Goal: Transaction & Acquisition: Purchase product/service

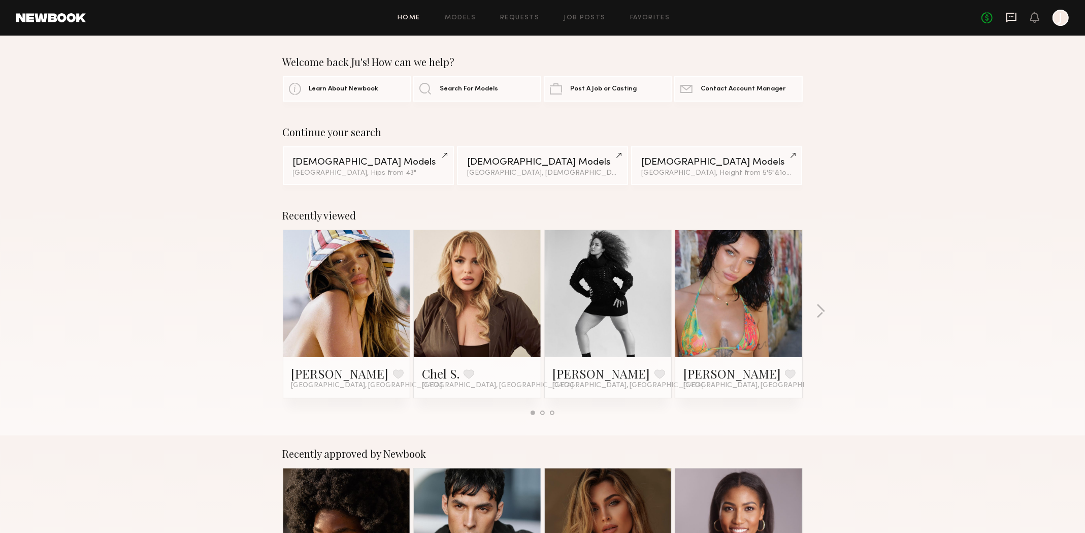
click at [1014, 15] on icon at bounding box center [1011, 17] width 11 height 11
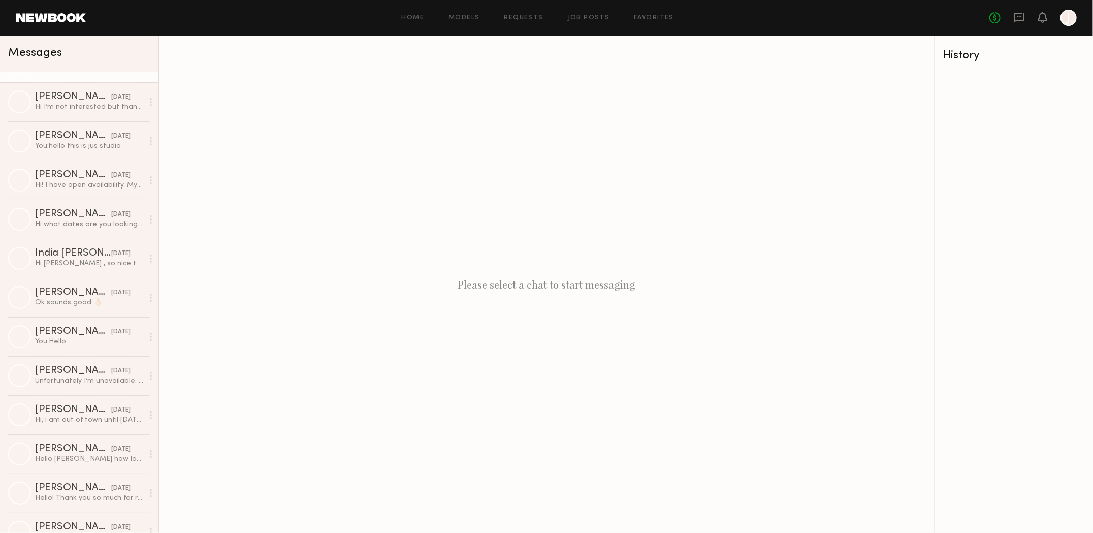
scroll to position [6499, 0]
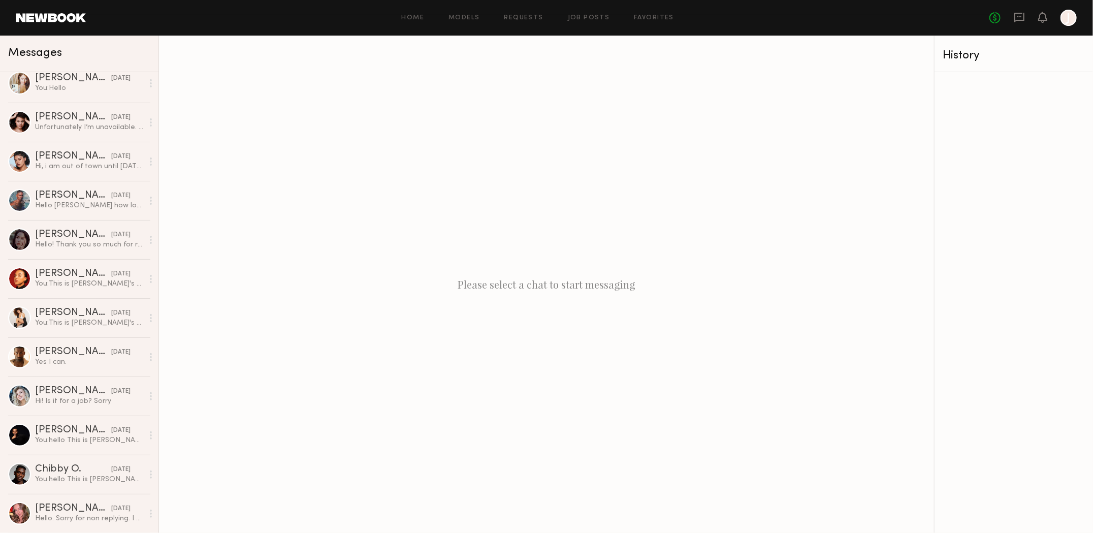
click at [78, 18] on link at bounding box center [51, 17] width 70 height 9
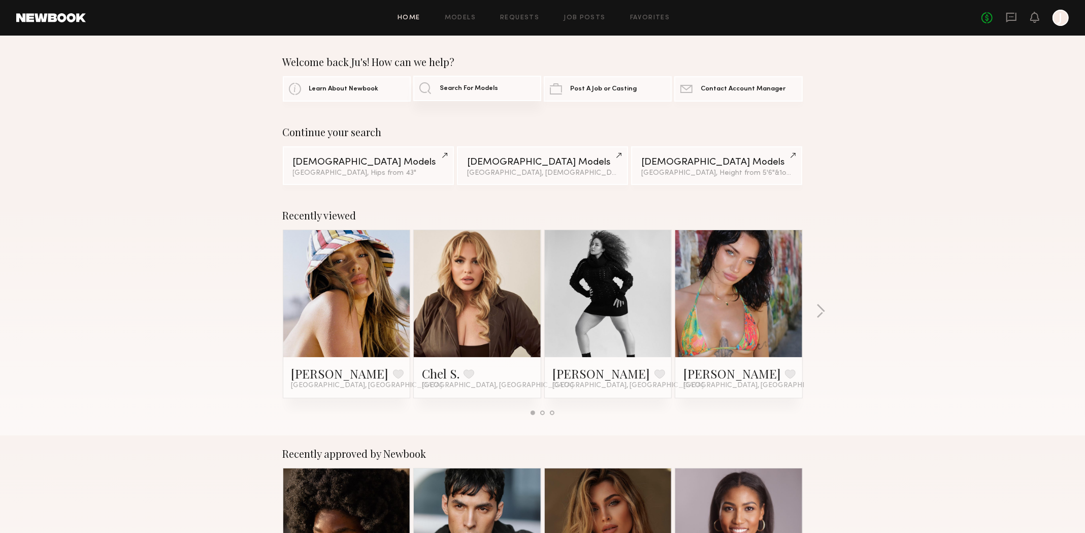
click at [424, 88] on link "Search For Models" at bounding box center [477, 88] width 128 height 25
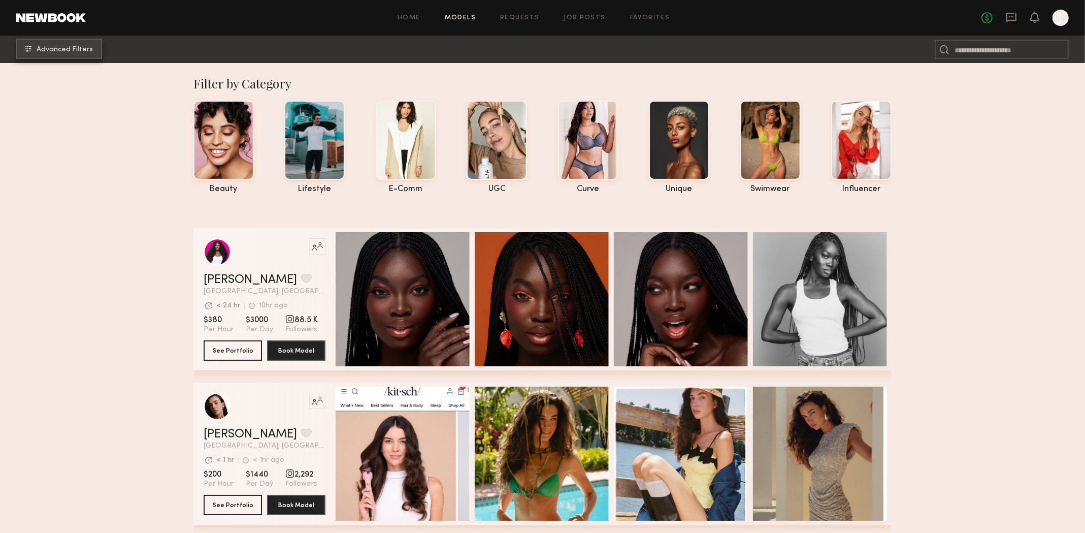
click at [79, 51] on span "Advanced Filters" at bounding box center [65, 49] width 56 height 7
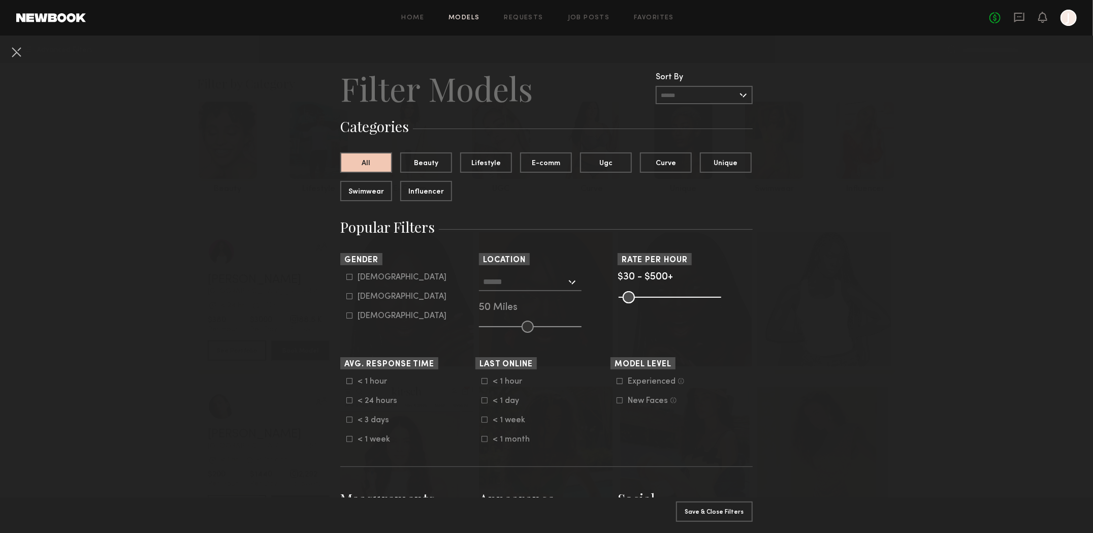
click at [346, 279] on icon at bounding box center [349, 277] width 6 height 6
type input "*"
click at [562, 285] on input "text" at bounding box center [524, 281] width 83 height 17
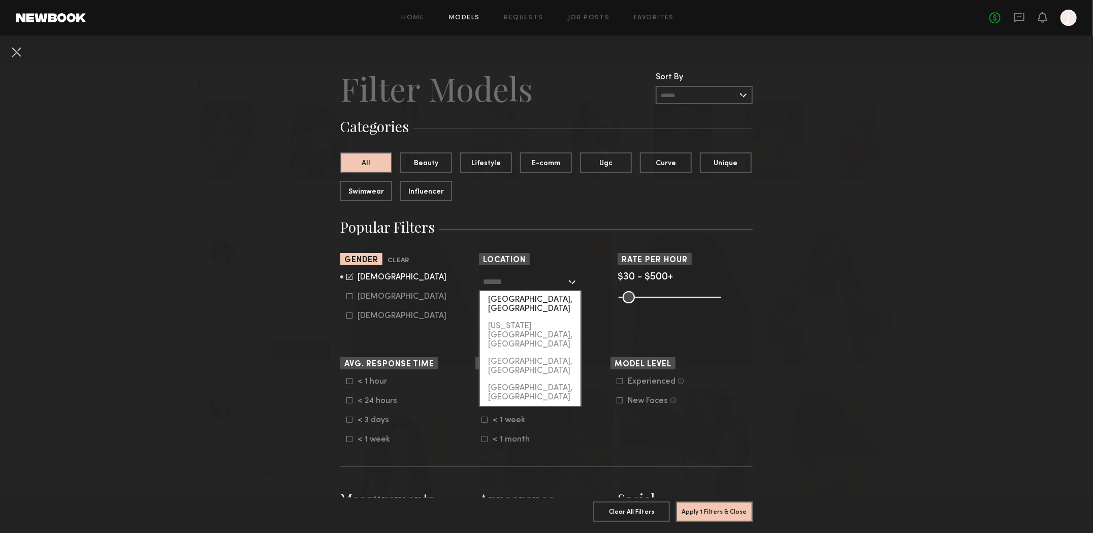
click at [539, 303] on div "[GEOGRAPHIC_DATA], [GEOGRAPHIC_DATA]" at bounding box center [530, 304] width 101 height 26
type input "**********"
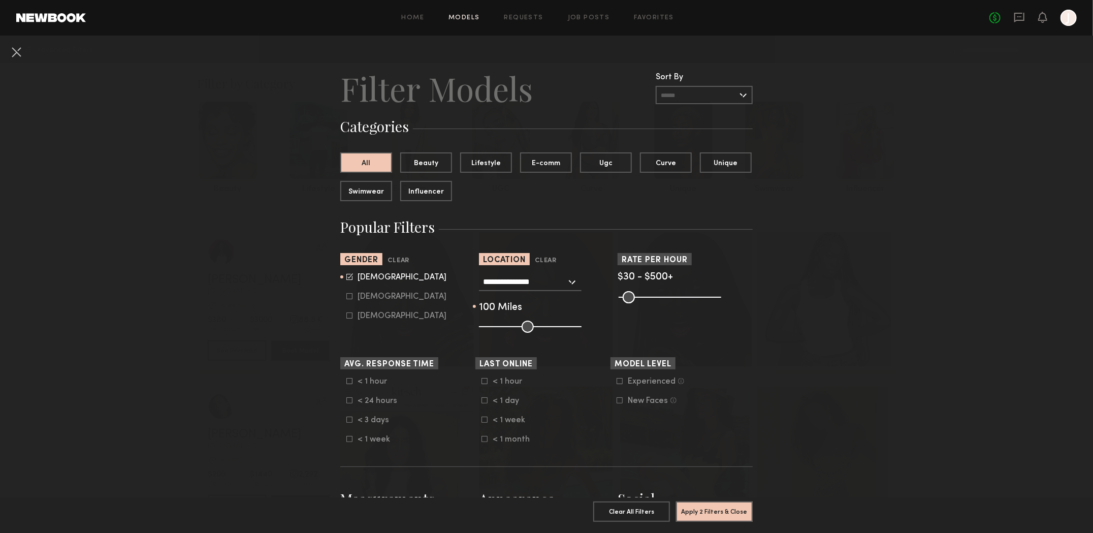
drag, startPoint x: 528, startPoint y: 325, endPoint x: 603, endPoint y: 344, distance: 77.5
type input "***"
click at [581, 333] on input "range" at bounding box center [530, 326] width 103 height 12
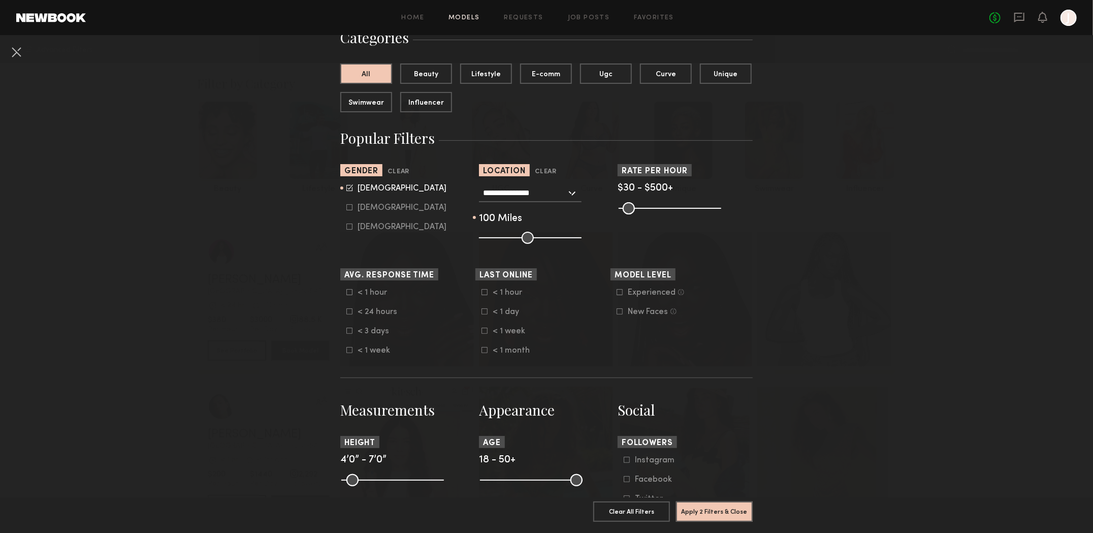
scroll to position [51, 0]
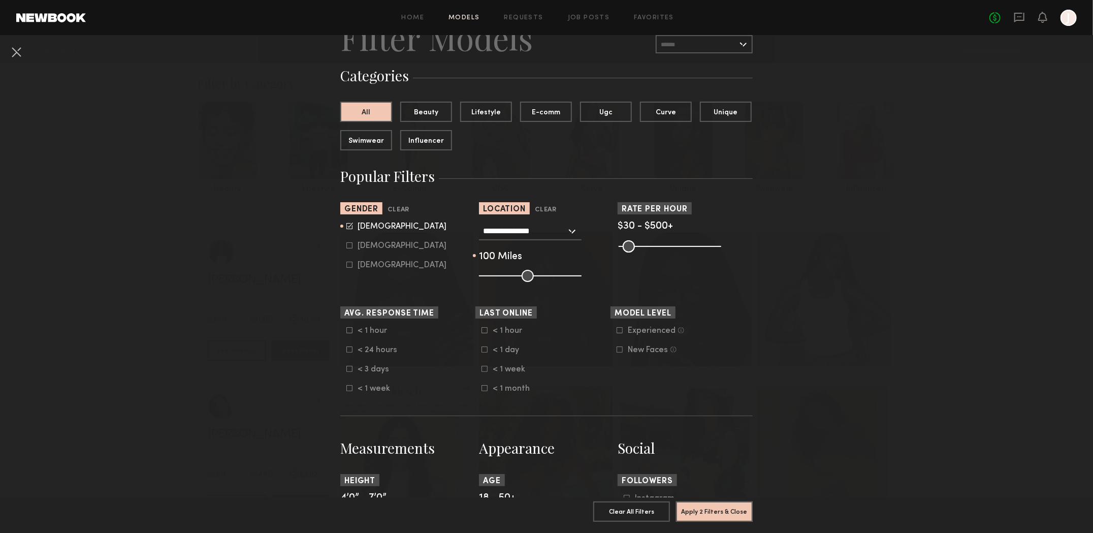
click at [342, 249] on div "Male Female Non-binary" at bounding box center [407, 246] width 135 height 48
click at [346, 228] on label "Male" at bounding box center [396, 226] width 100 height 6
type input "*"
click at [346, 248] on icon at bounding box center [349, 245] width 6 height 6
type input "**"
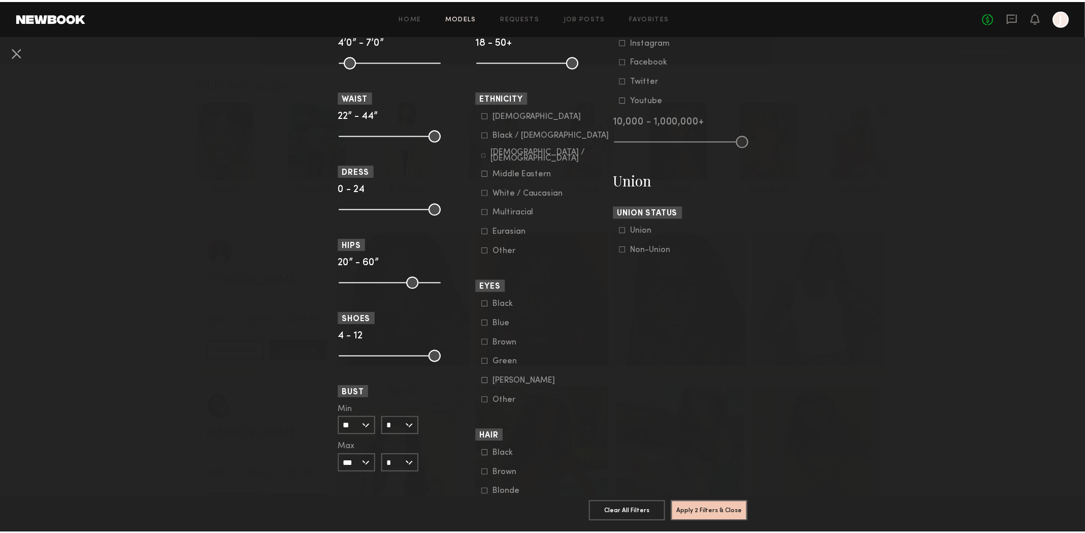
scroll to position [559, 0]
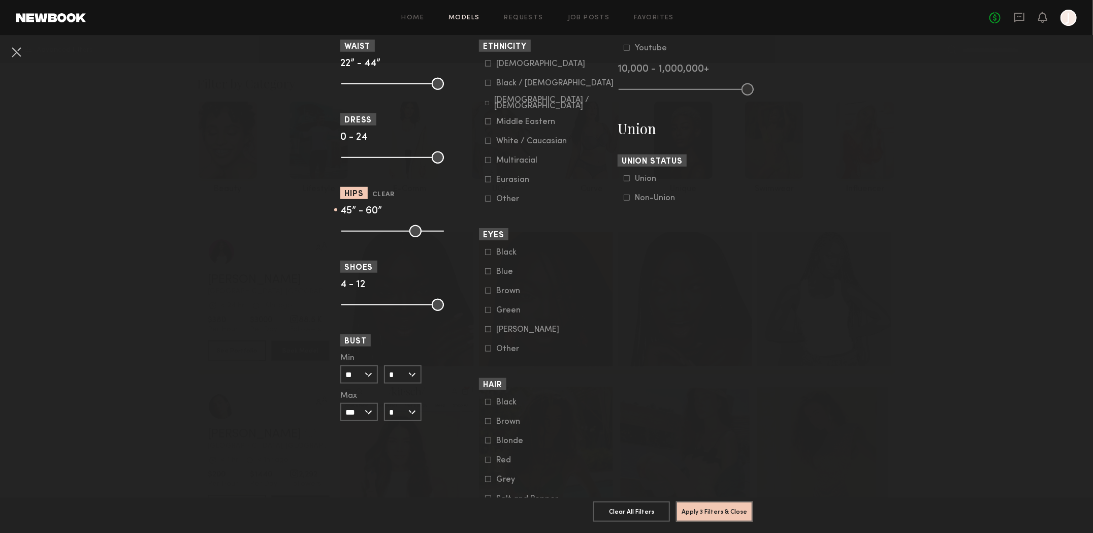
drag, startPoint x: 343, startPoint y: 237, endPoint x: 400, endPoint y: 247, distance: 57.9
type input "**"
click at [400, 237] on input "range" at bounding box center [392, 231] width 103 height 12
click at [716, 504] on button "Apply 3 Filters & Close" at bounding box center [714, 511] width 77 height 20
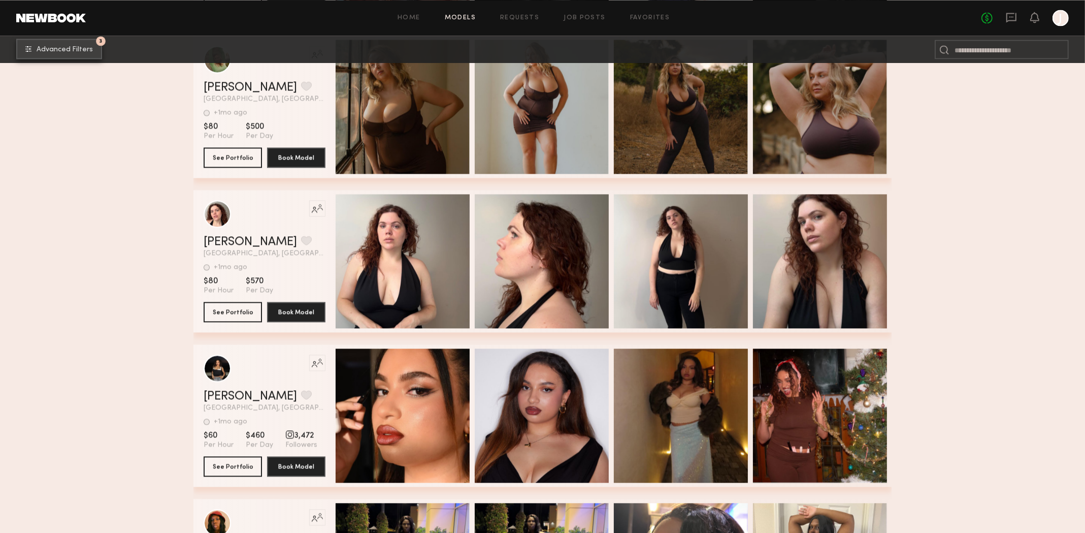
scroll to position [10782, 0]
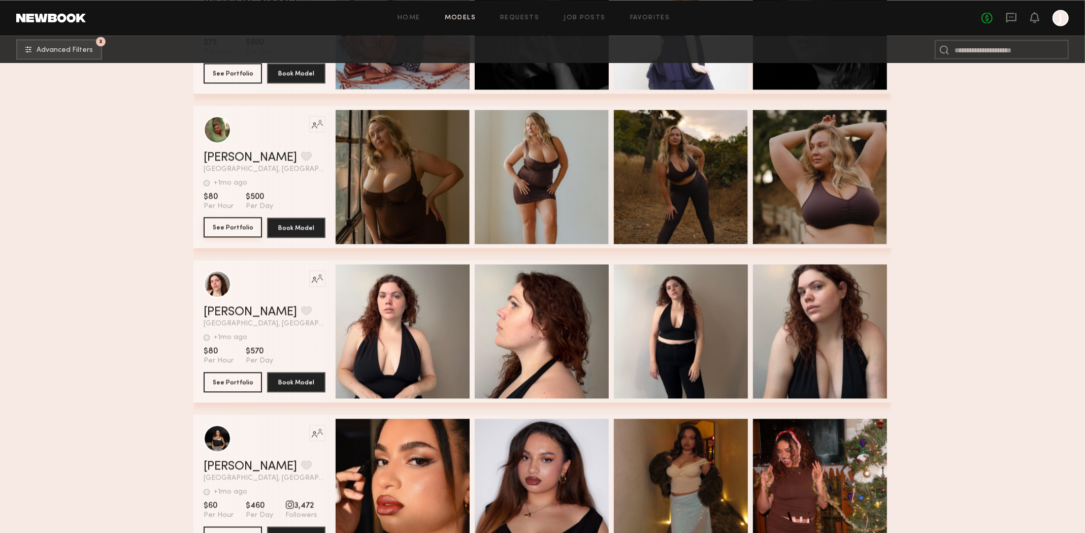
click at [237, 227] on button "See Portfolio" at bounding box center [233, 227] width 58 height 20
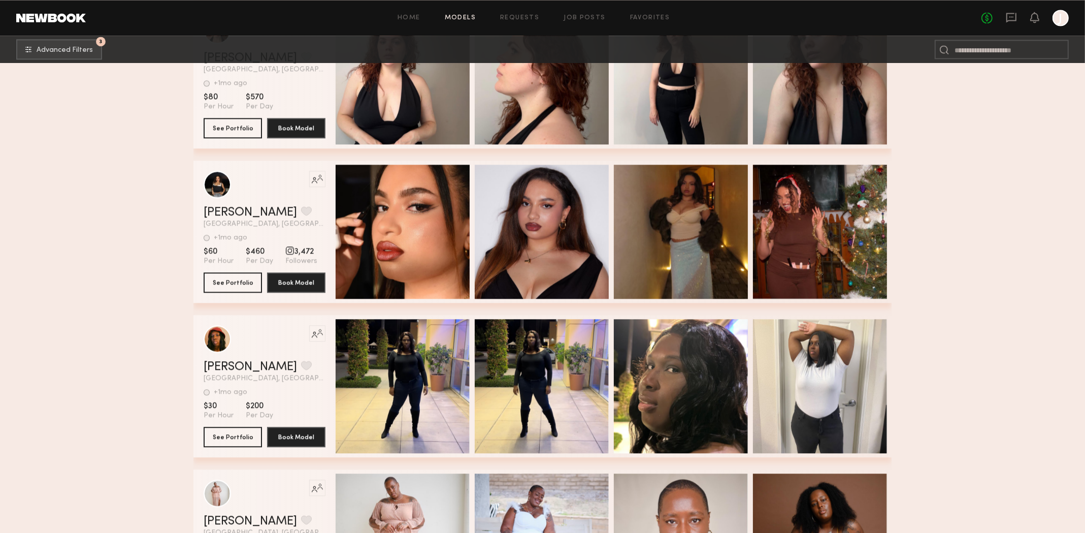
scroll to position [10985, 0]
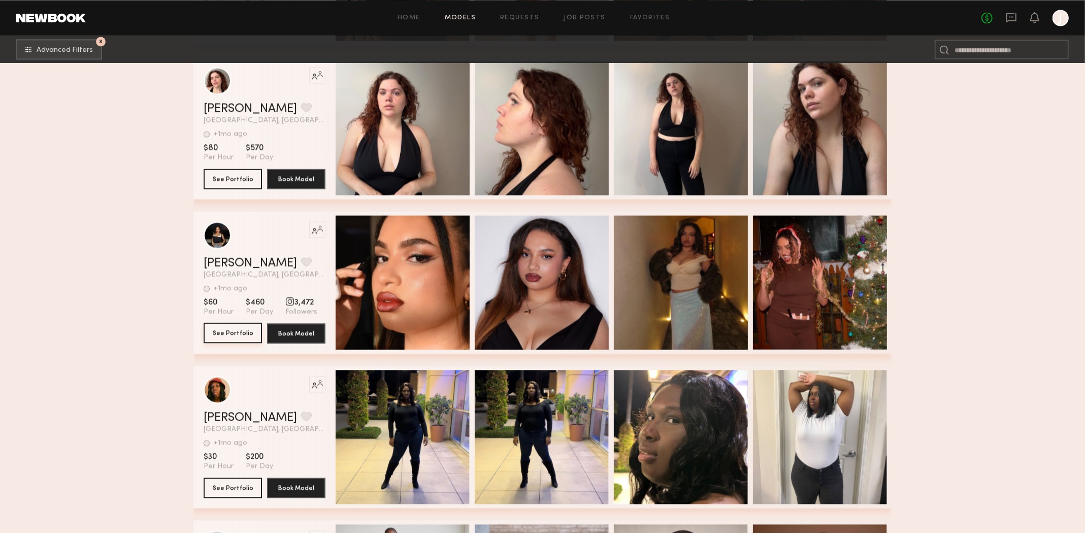
click at [236, 336] on button "See Portfolio" at bounding box center [233, 332] width 58 height 20
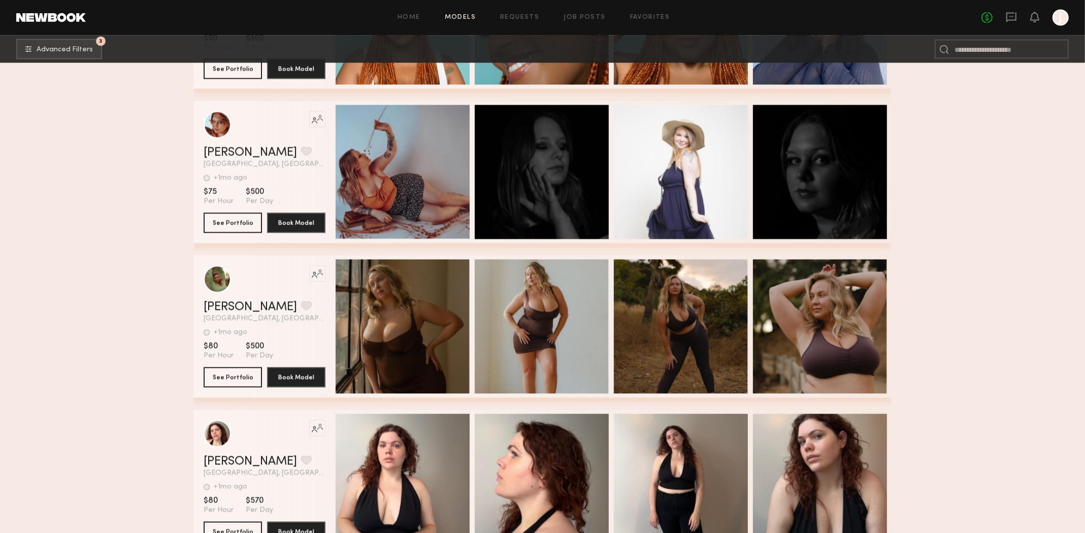
scroll to position [10630, 0]
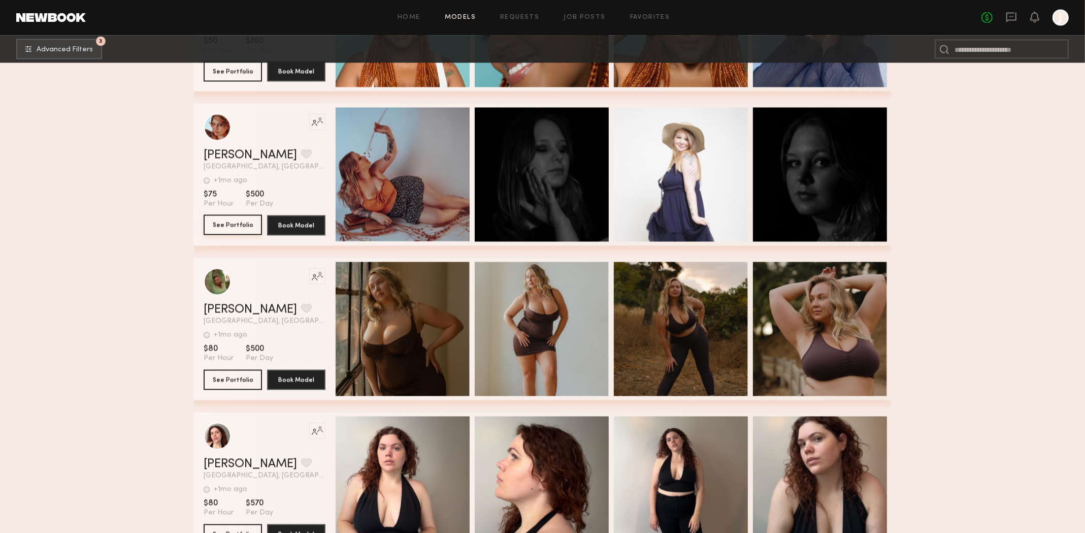
click at [236, 230] on button "See Portfolio" at bounding box center [233, 225] width 58 height 20
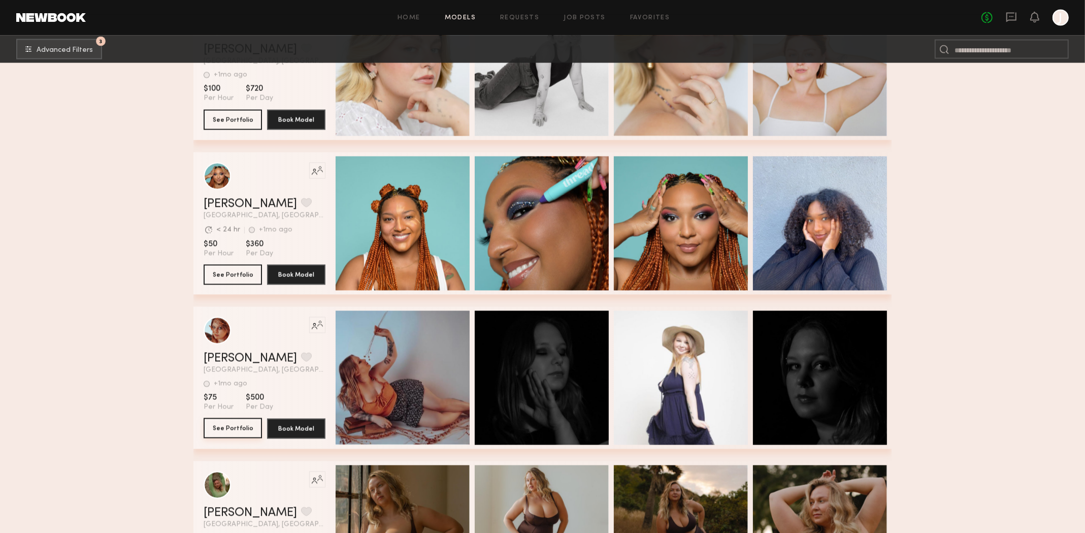
scroll to position [10173, 0]
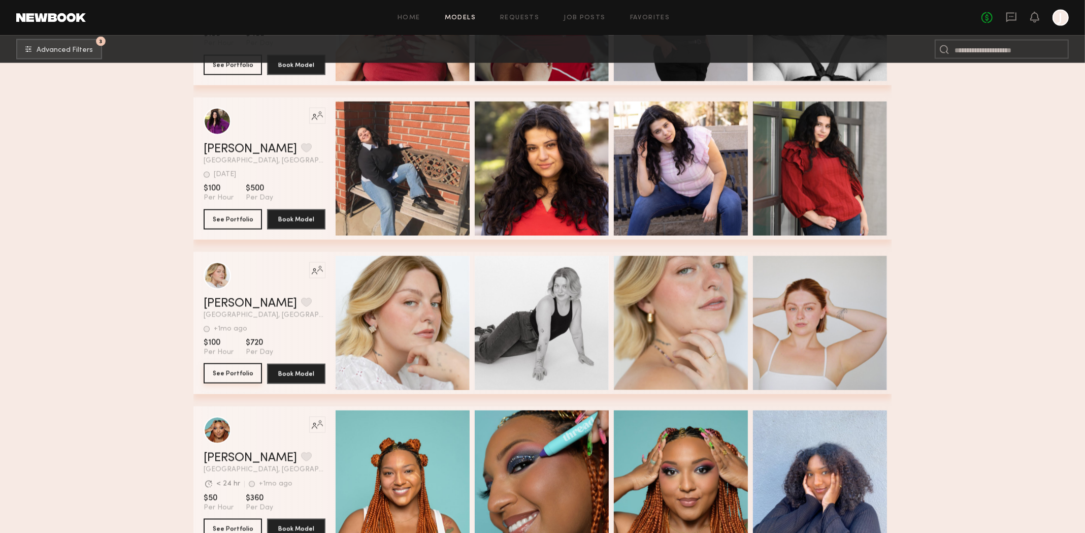
click at [236, 375] on button "See Portfolio" at bounding box center [233, 373] width 58 height 20
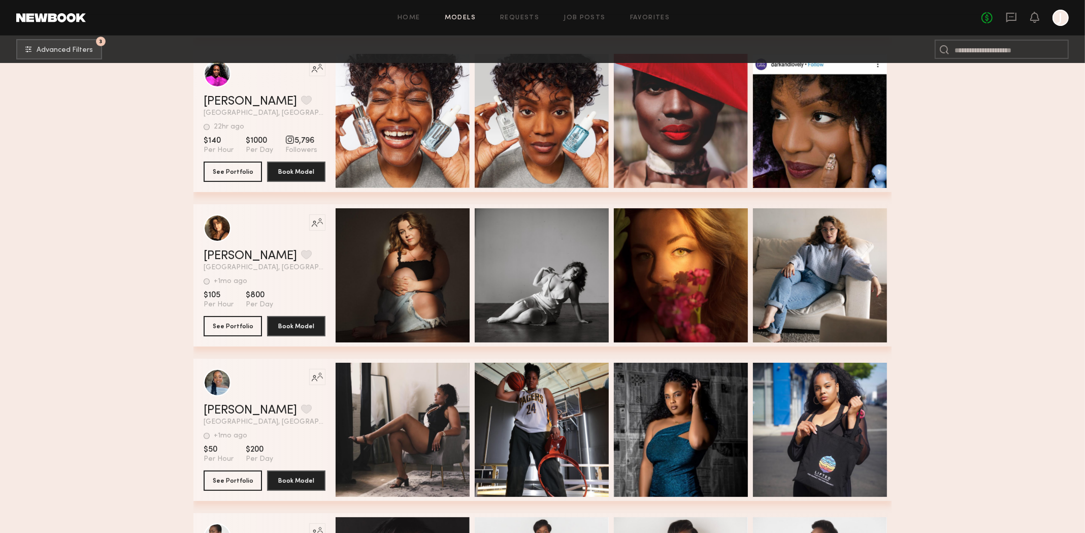
scroll to position [8649, 0]
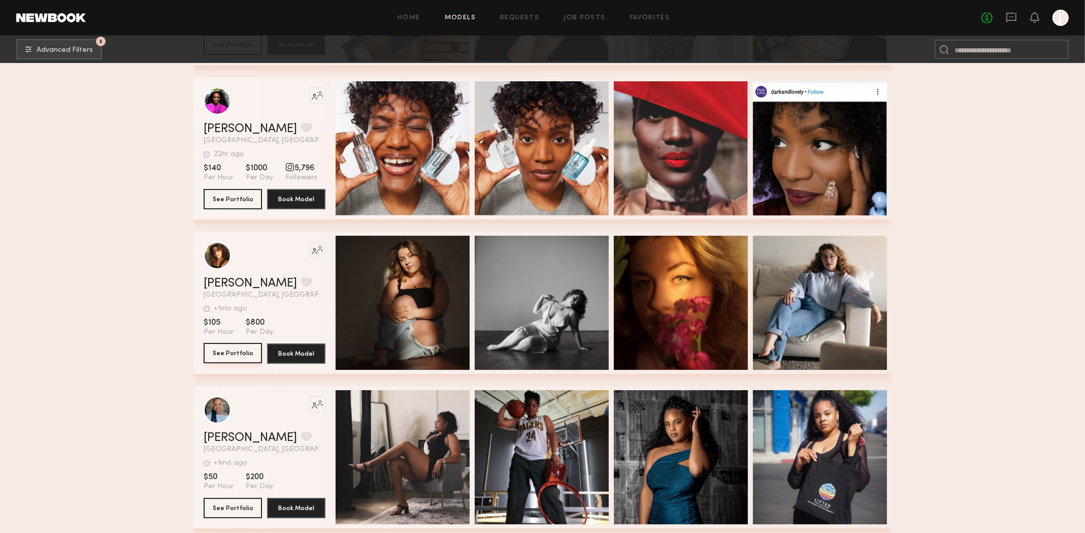
click at [220, 357] on button "See Portfolio" at bounding box center [233, 353] width 58 height 20
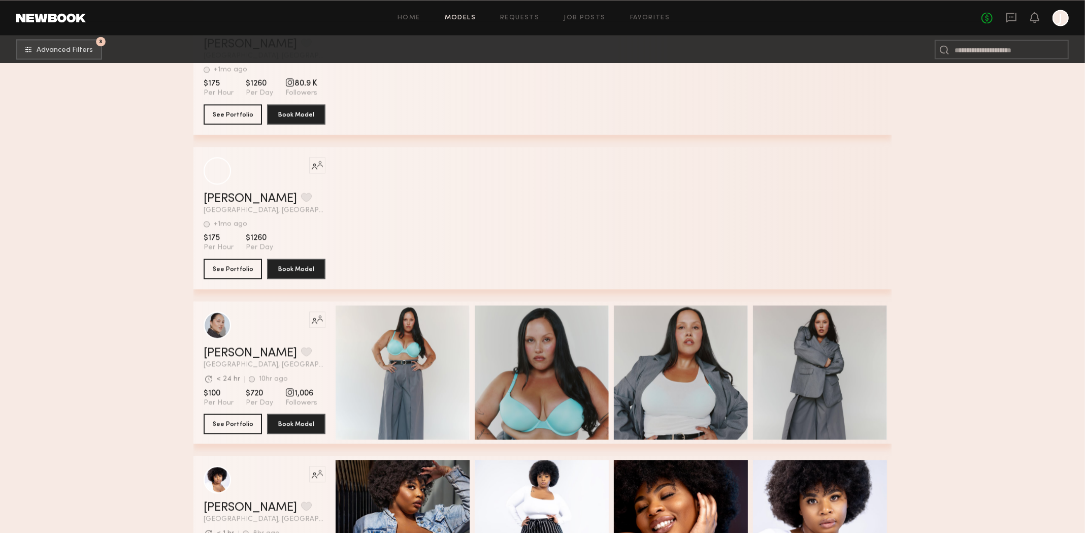
scroll to position [6720, 0]
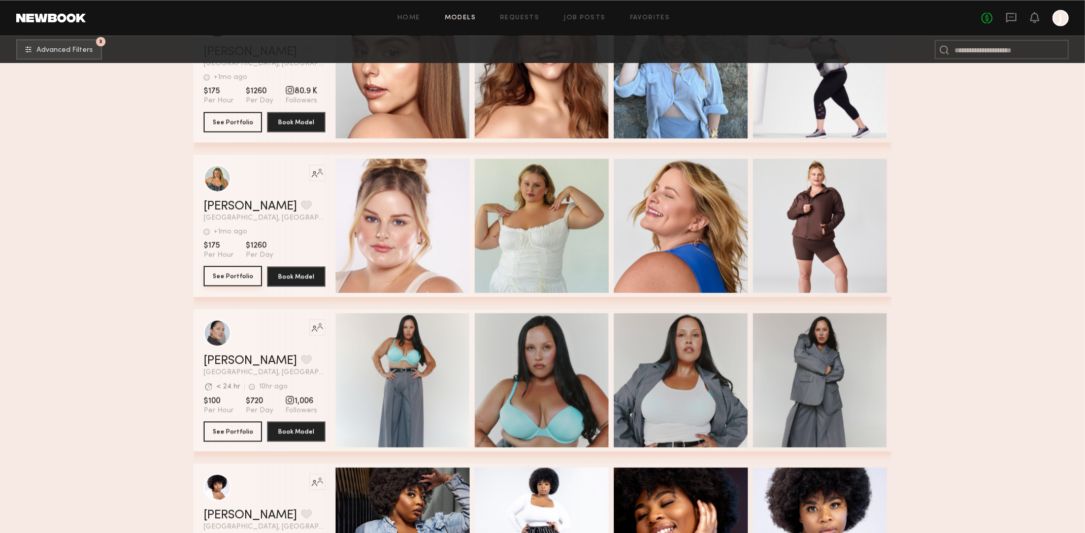
click at [235, 278] on button "See Portfolio" at bounding box center [233, 276] width 58 height 20
click at [957, 48] on input at bounding box center [1002, 49] width 134 height 19
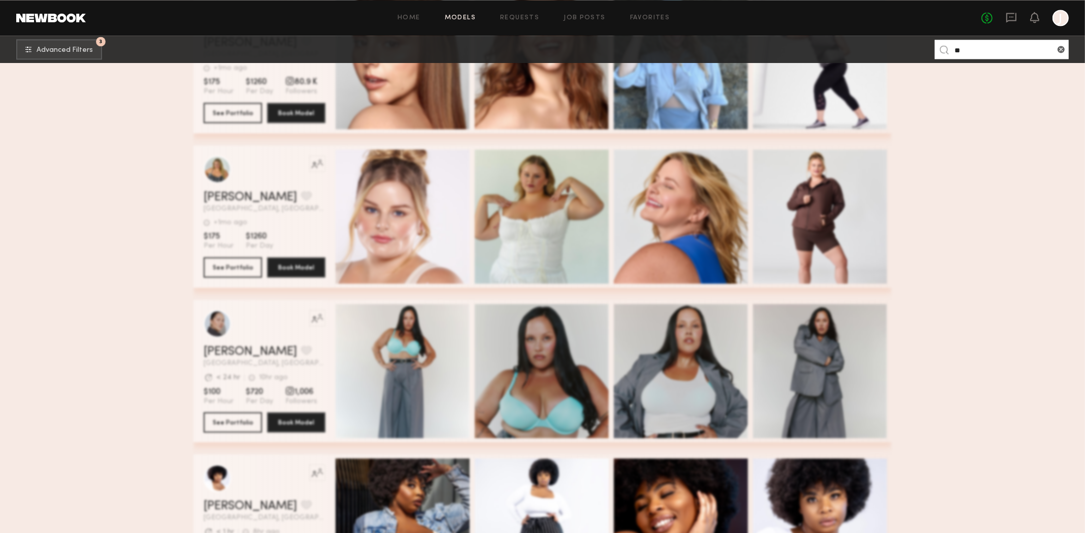
scroll to position [0, 0]
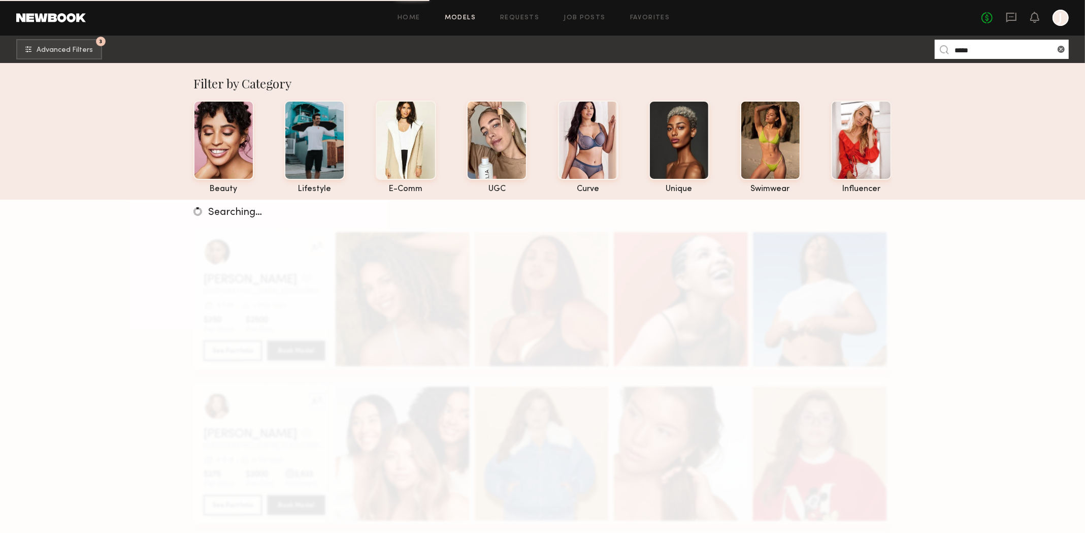
type input "*****"
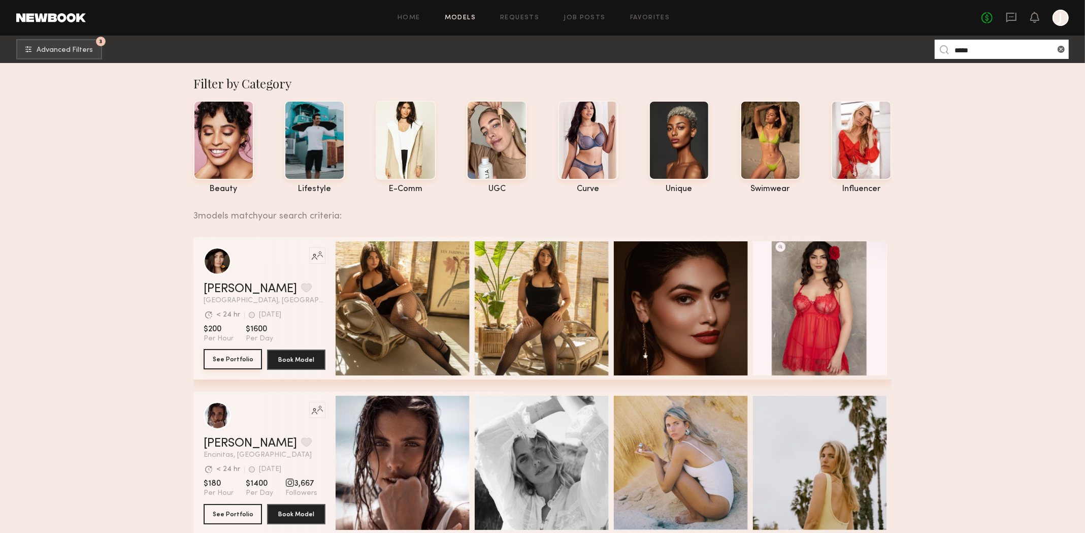
click at [249, 366] on button "See Portfolio" at bounding box center [233, 359] width 58 height 20
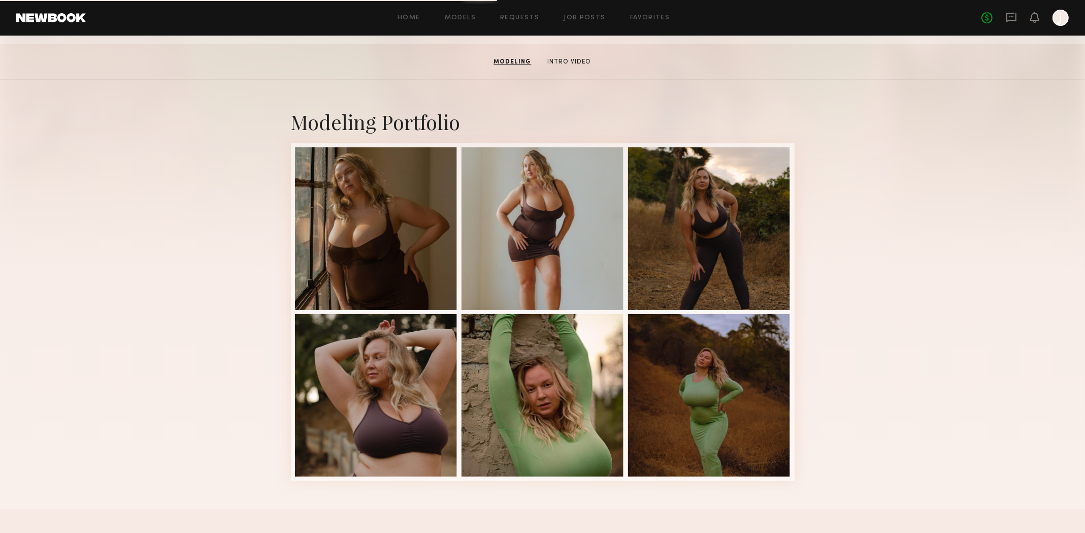
scroll to position [101, 0]
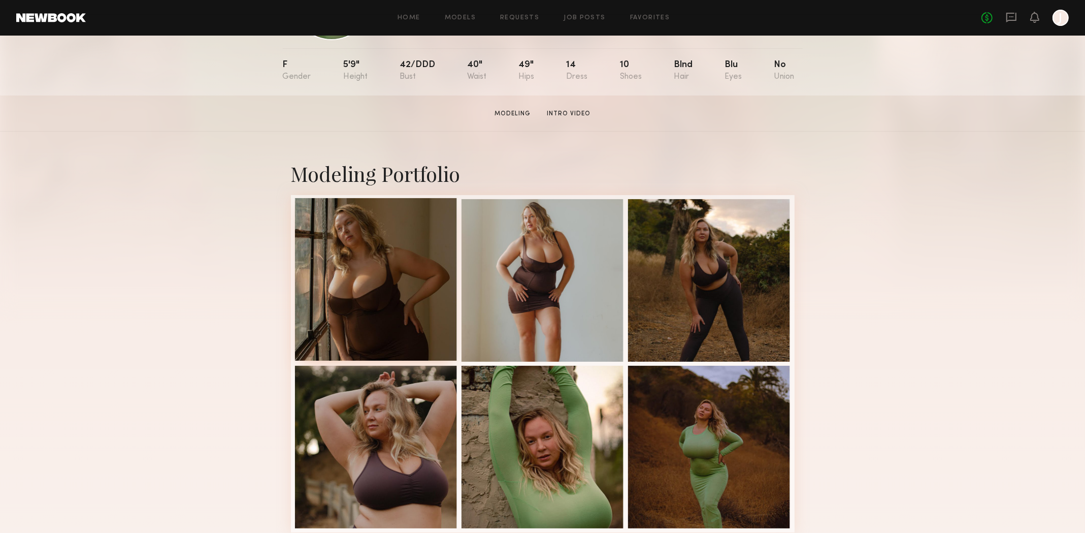
click at [404, 263] on div at bounding box center [376, 279] width 162 height 162
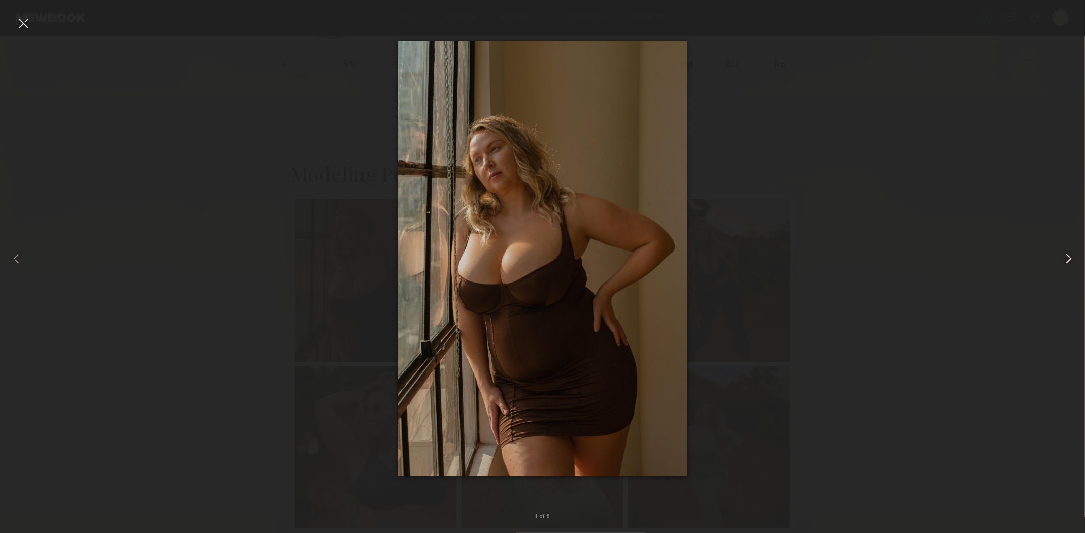
click at [1073, 262] on common-icon at bounding box center [1069, 258] width 16 height 16
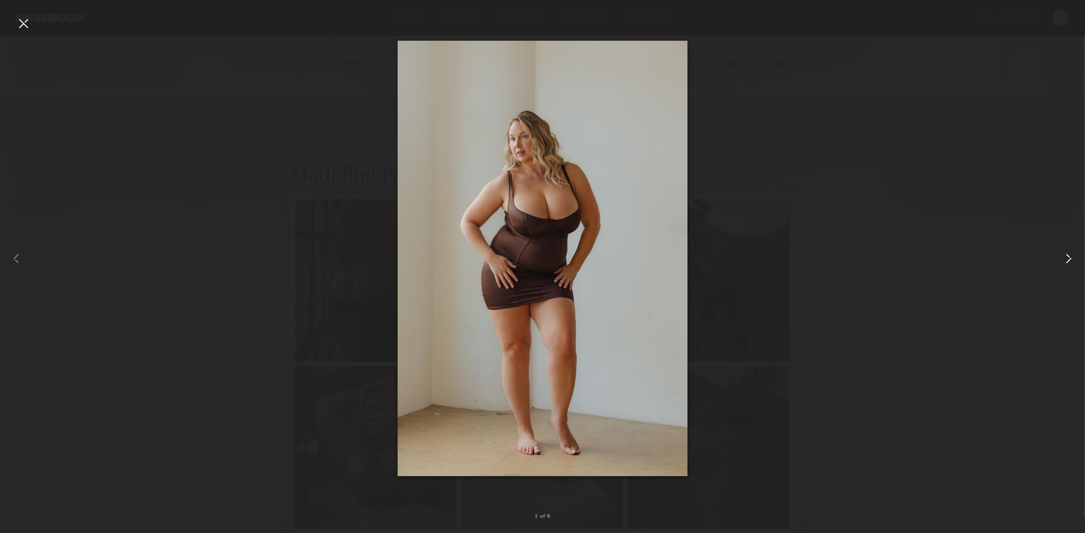
click at [1073, 262] on common-icon at bounding box center [1069, 258] width 16 height 16
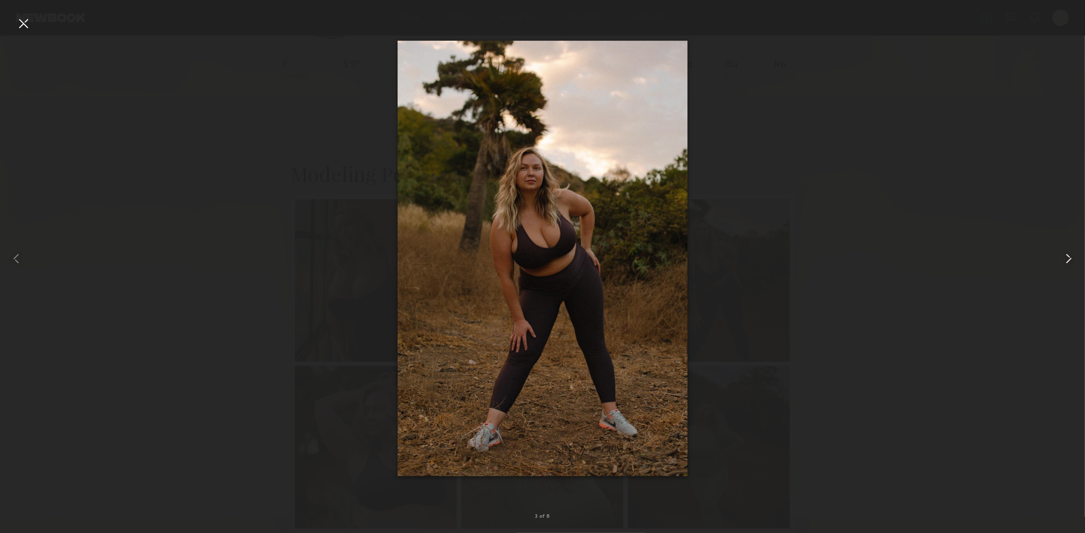
click at [1073, 262] on common-icon at bounding box center [1069, 258] width 16 height 16
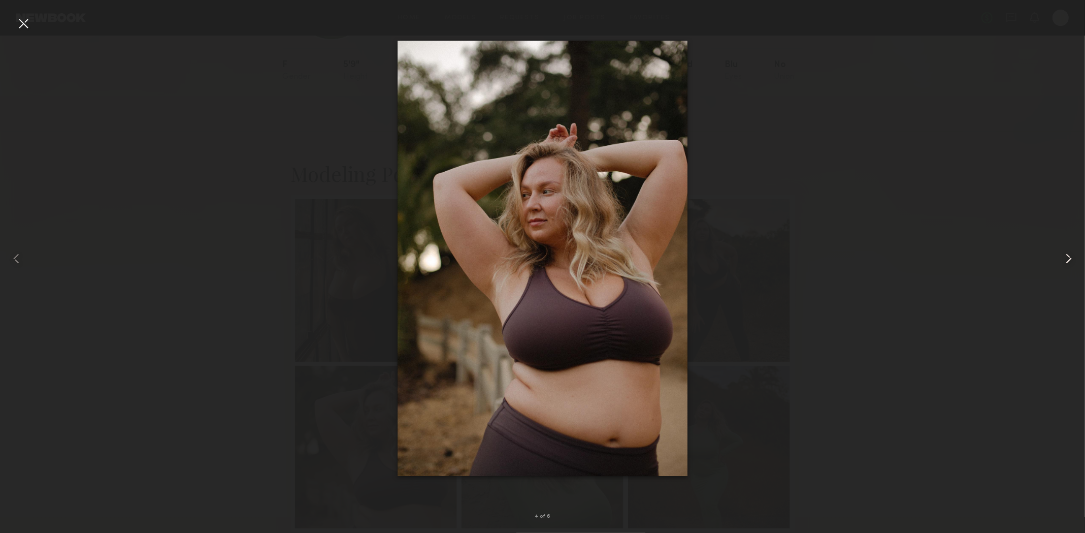
click at [1073, 262] on common-icon at bounding box center [1069, 258] width 16 height 16
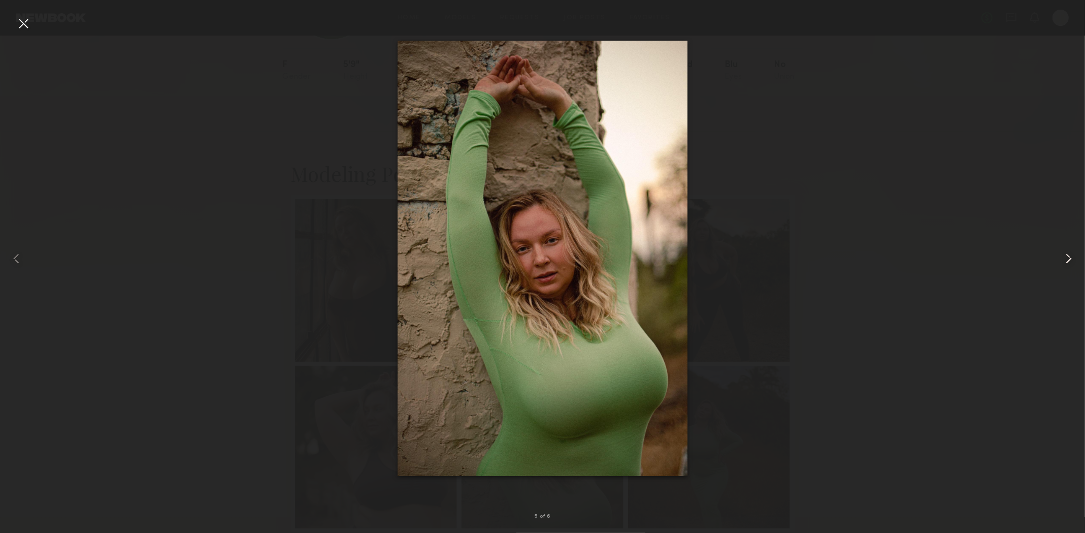
click at [1073, 262] on common-icon at bounding box center [1069, 258] width 16 height 16
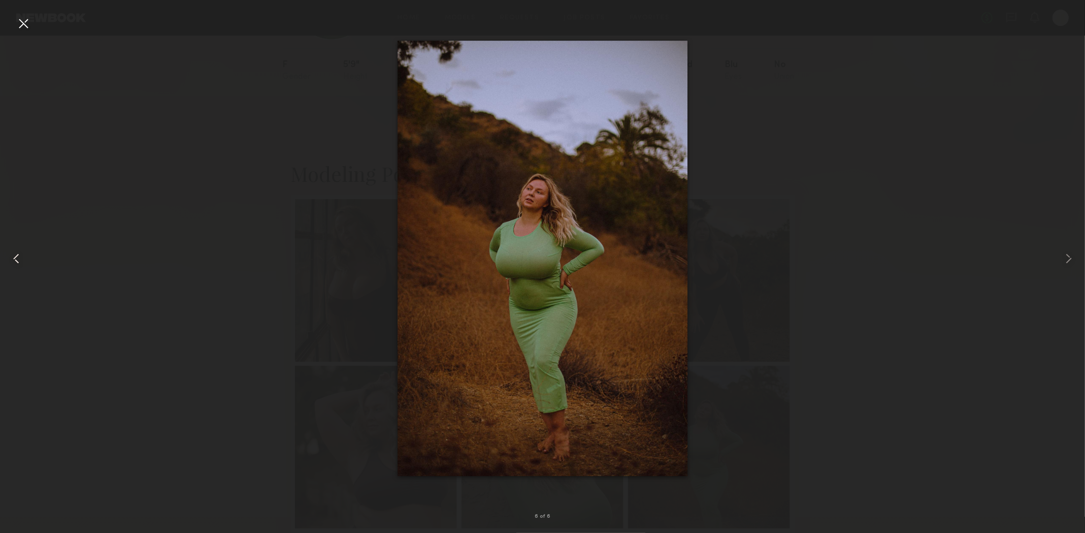
click at [18, 31] on div at bounding box center [21, 258] width 43 height 484
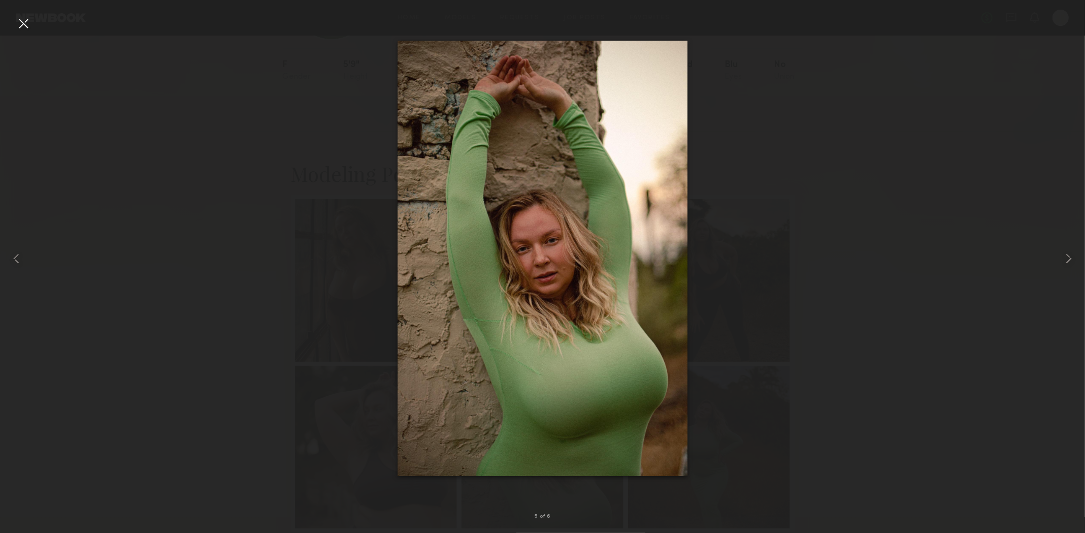
drag, startPoint x: 20, startPoint y: 24, endPoint x: 155, endPoint y: 234, distance: 249.4
click at [20, 24] on div at bounding box center [23, 23] width 16 height 16
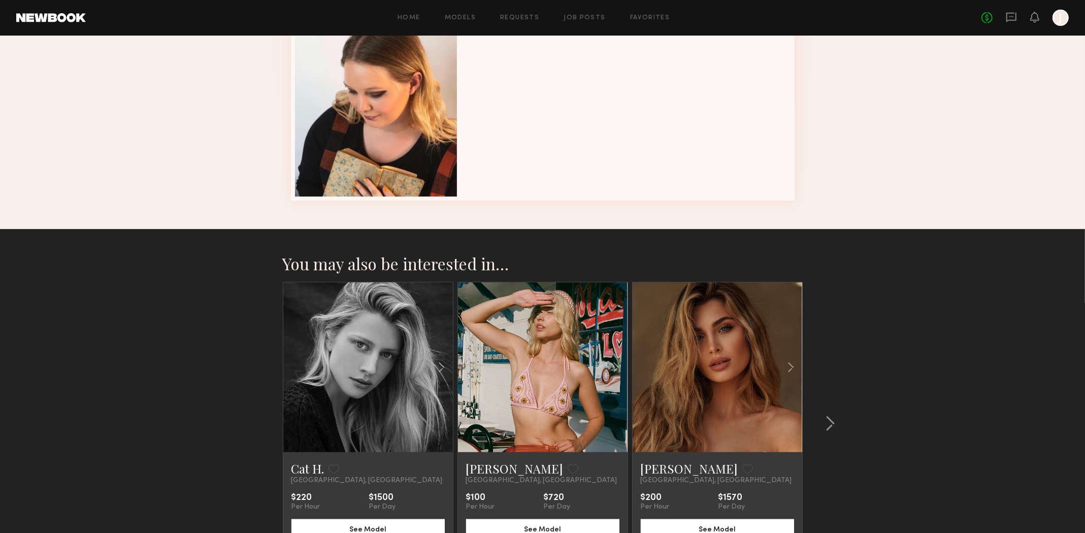
scroll to position [839, 0]
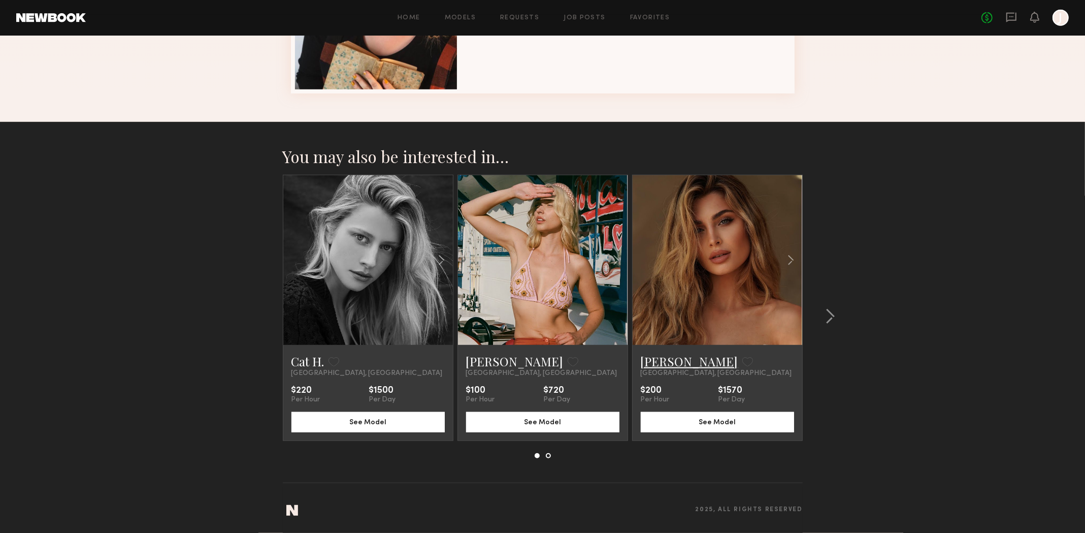
click at [657, 364] on link "[PERSON_NAME]" at bounding box center [689, 361] width 97 height 16
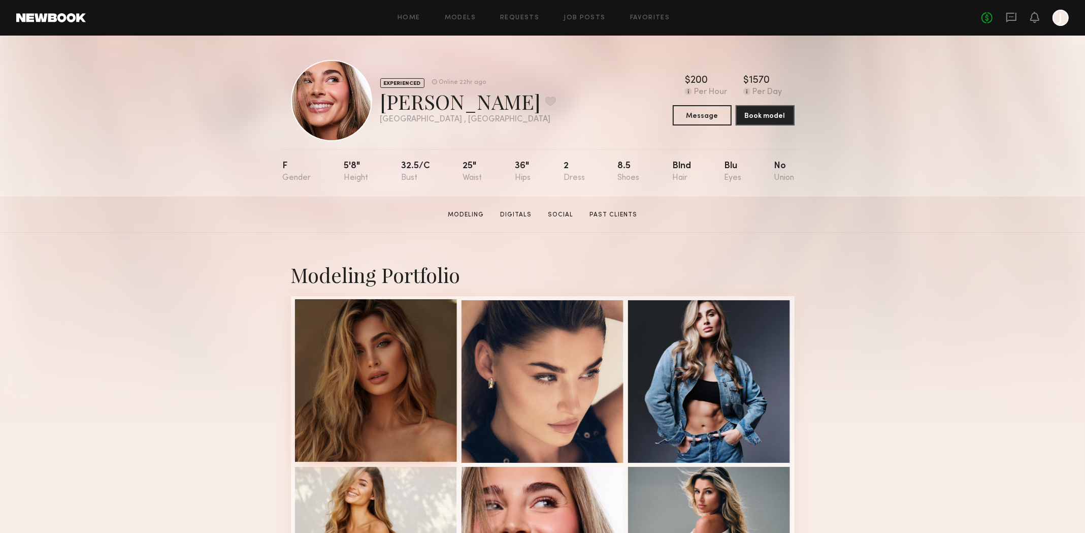
click at [394, 407] on div at bounding box center [376, 380] width 162 height 162
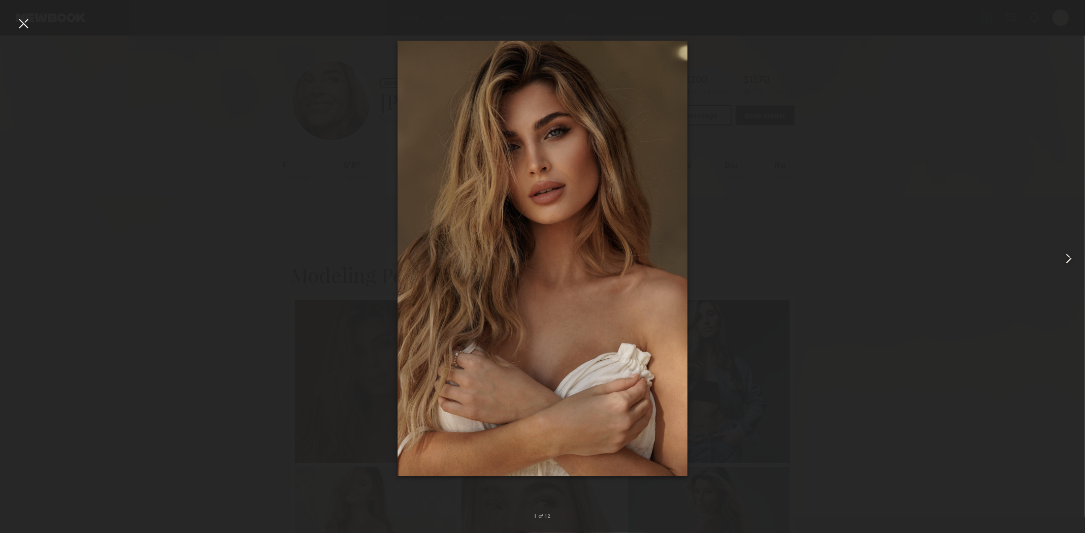
click at [1060, 268] on div at bounding box center [1063, 258] width 43 height 484
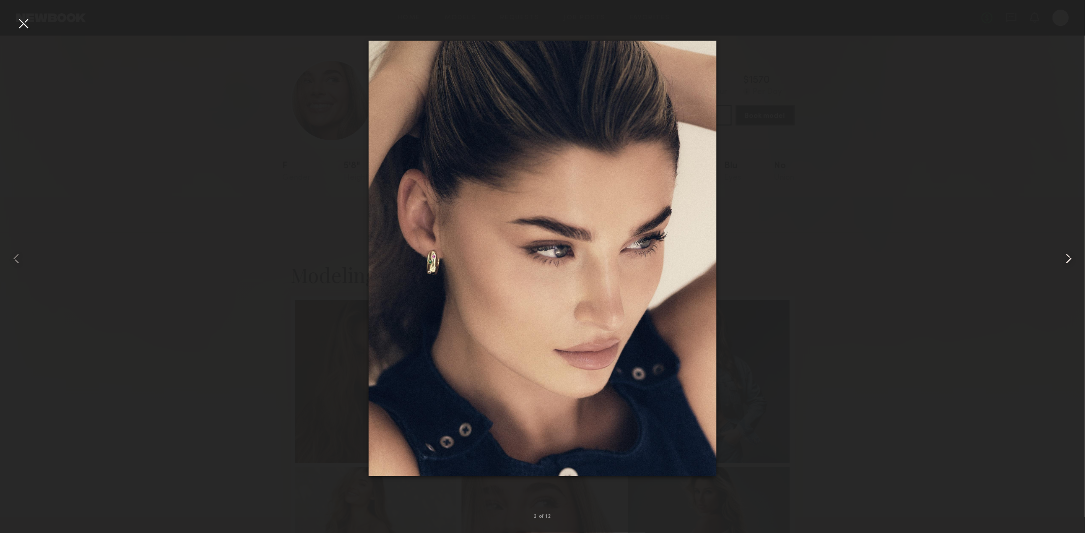
click at [1070, 256] on common-icon at bounding box center [1069, 258] width 16 height 16
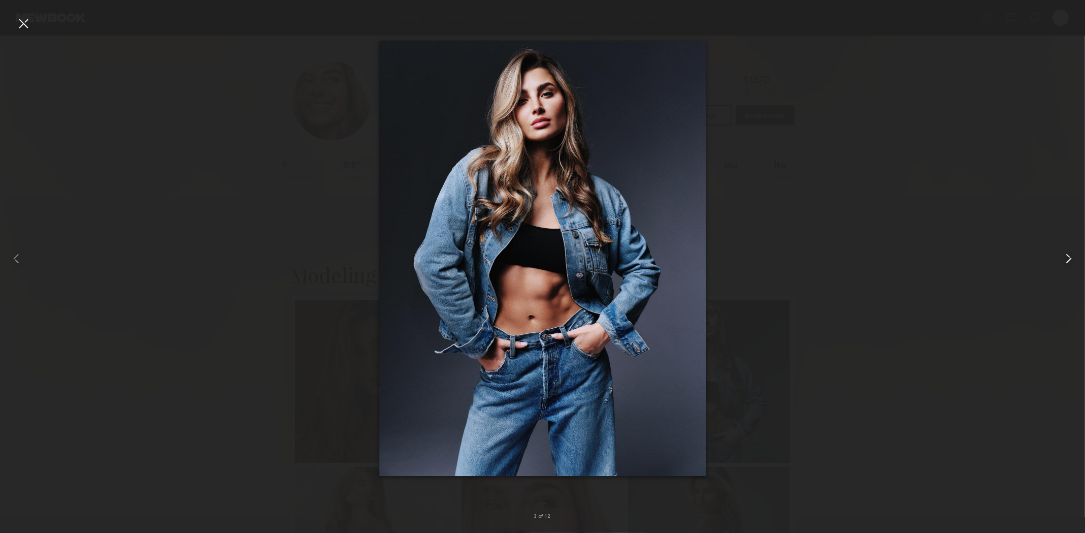
click at [1070, 256] on common-icon at bounding box center [1069, 258] width 16 height 16
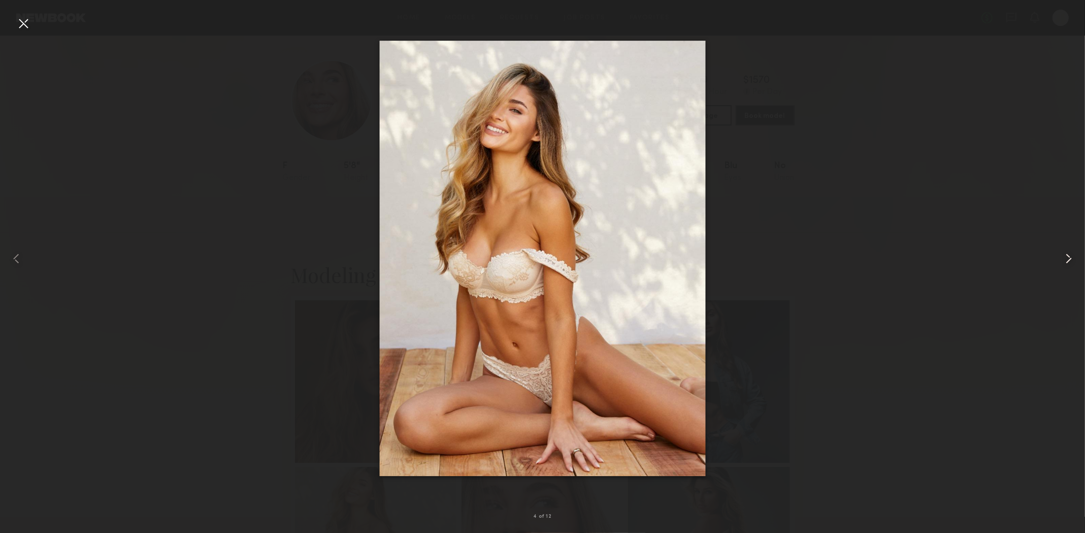
click at [1070, 256] on common-icon at bounding box center [1069, 258] width 16 height 16
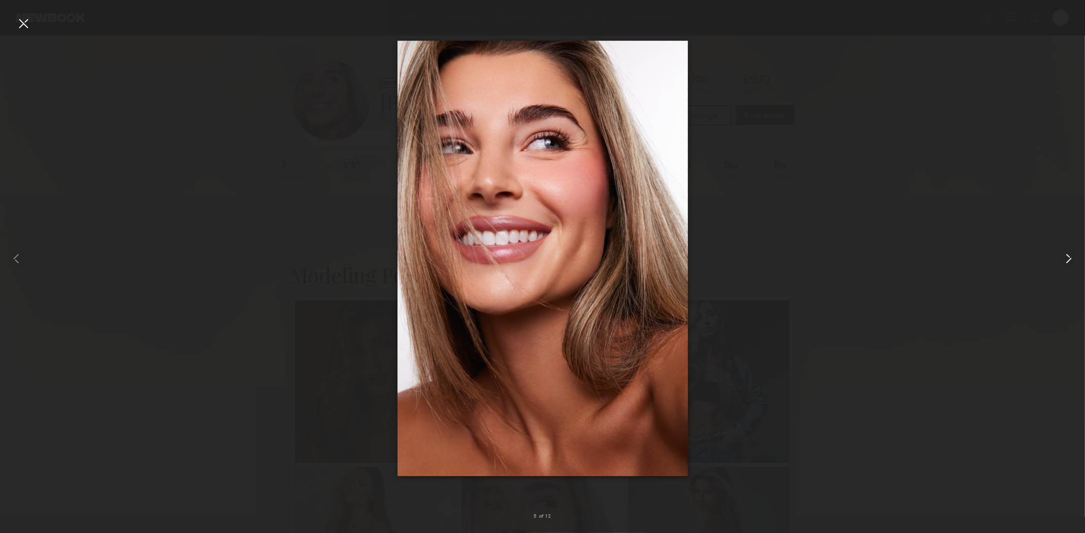
click at [1070, 256] on common-icon at bounding box center [1069, 258] width 16 height 16
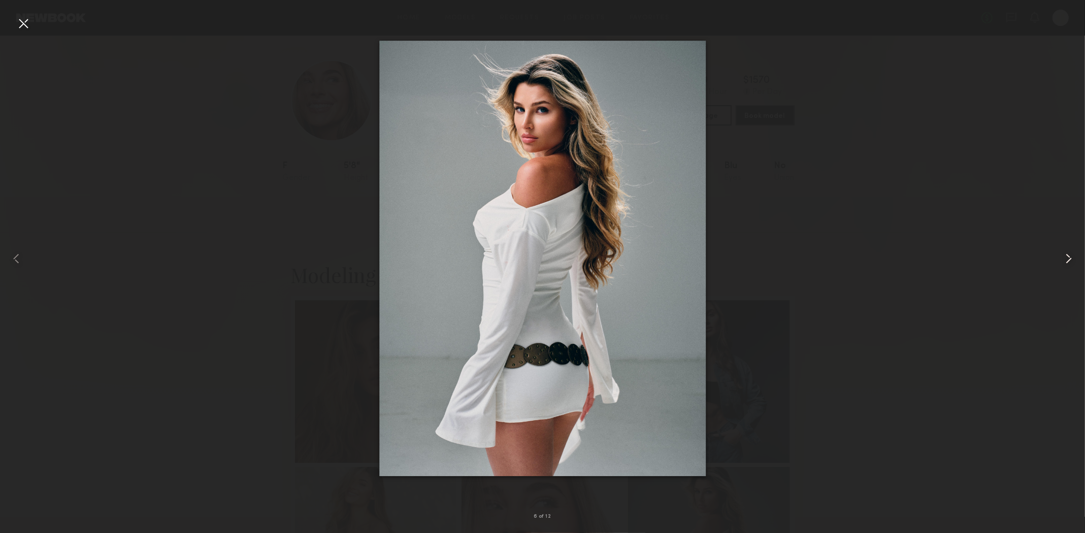
click at [1070, 256] on common-icon at bounding box center [1069, 258] width 16 height 16
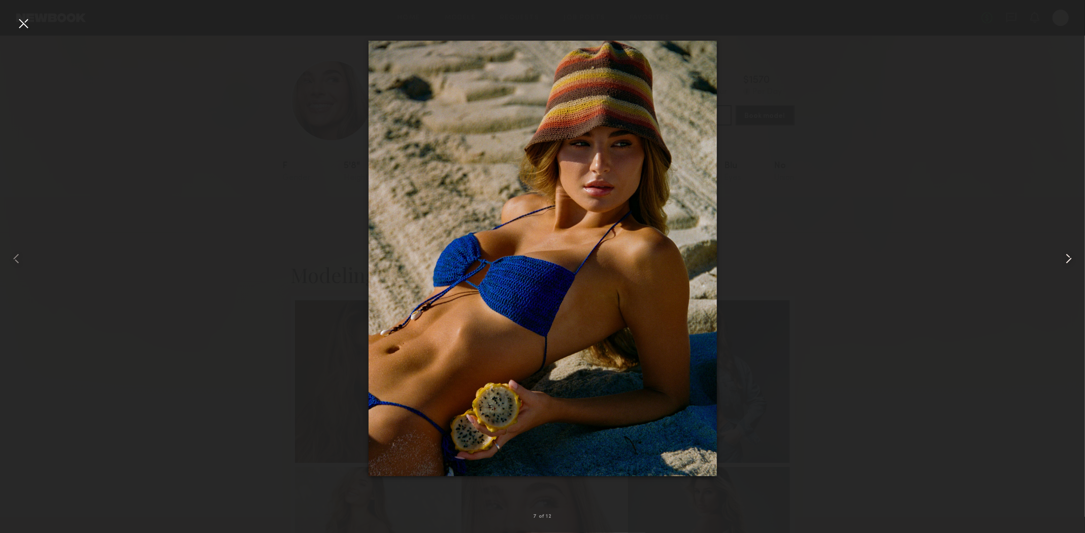
click at [1070, 256] on common-icon at bounding box center [1069, 258] width 16 height 16
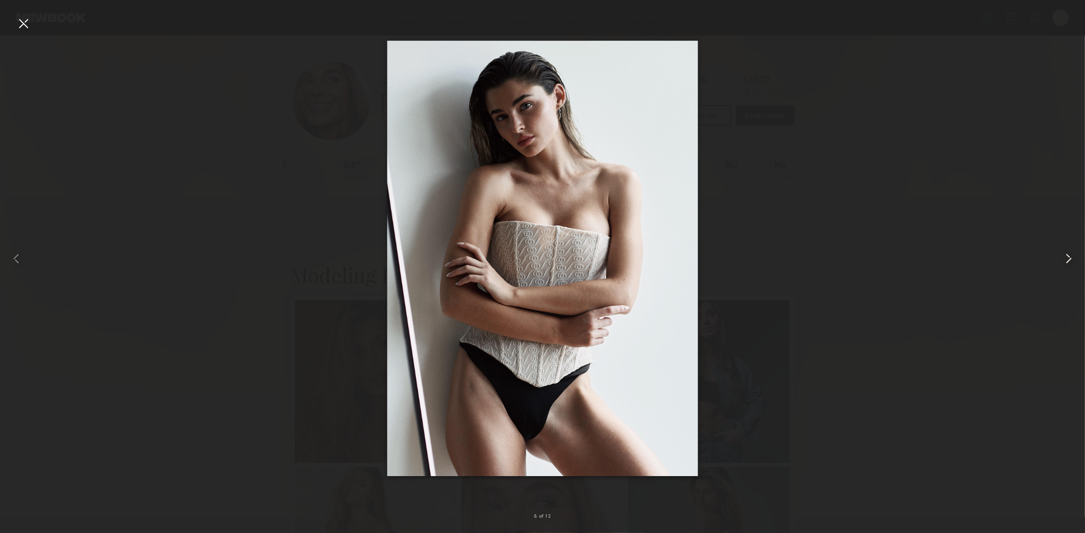
click at [1070, 256] on common-icon at bounding box center [1069, 258] width 16 height 16
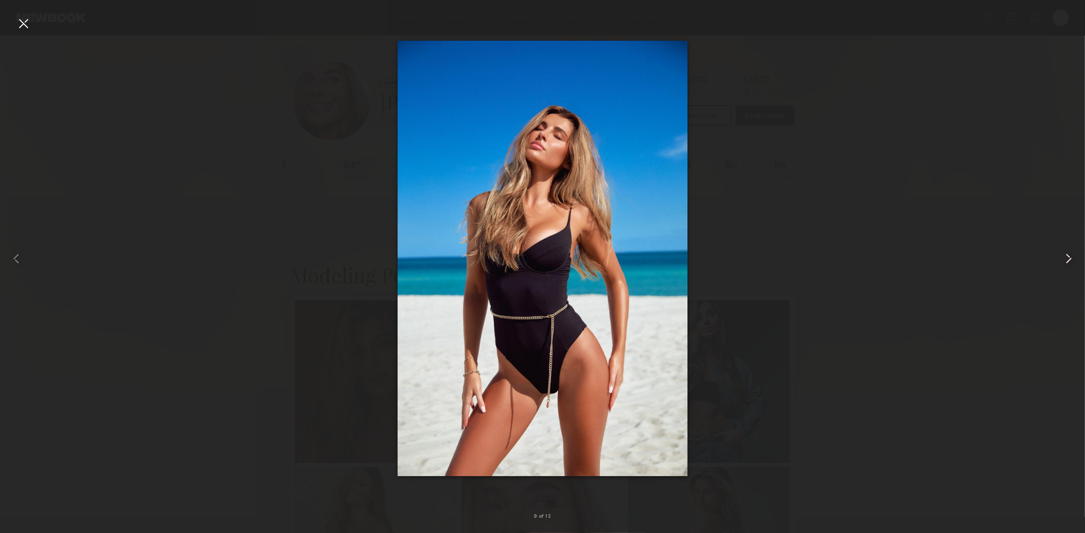
click at [1070, 256] on common-icon at bounding box center [1069, 258] width 16 height 16
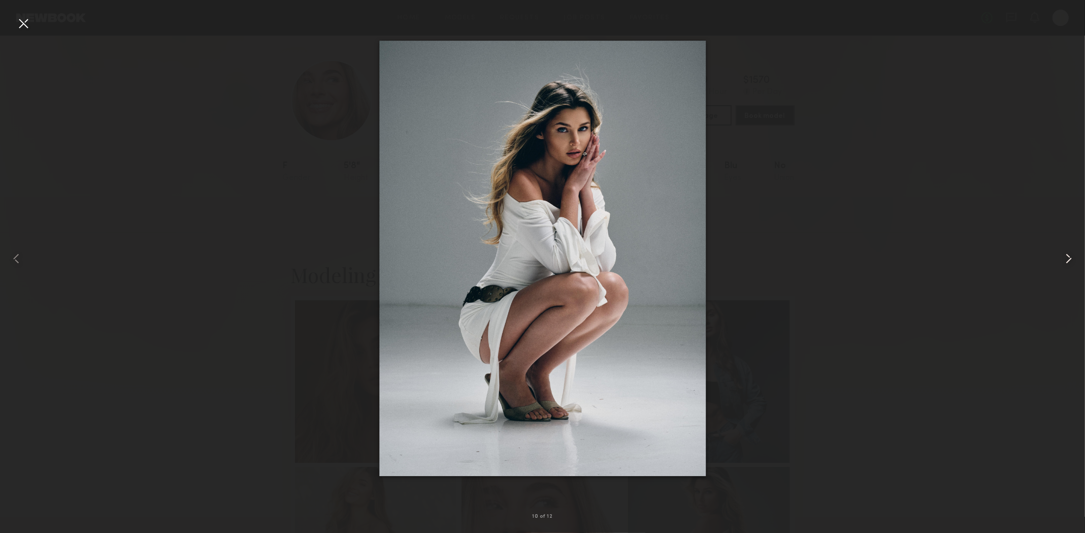
click at [1070, 256] on common-icon at bounding box center [1069, 258] width 16 height 16
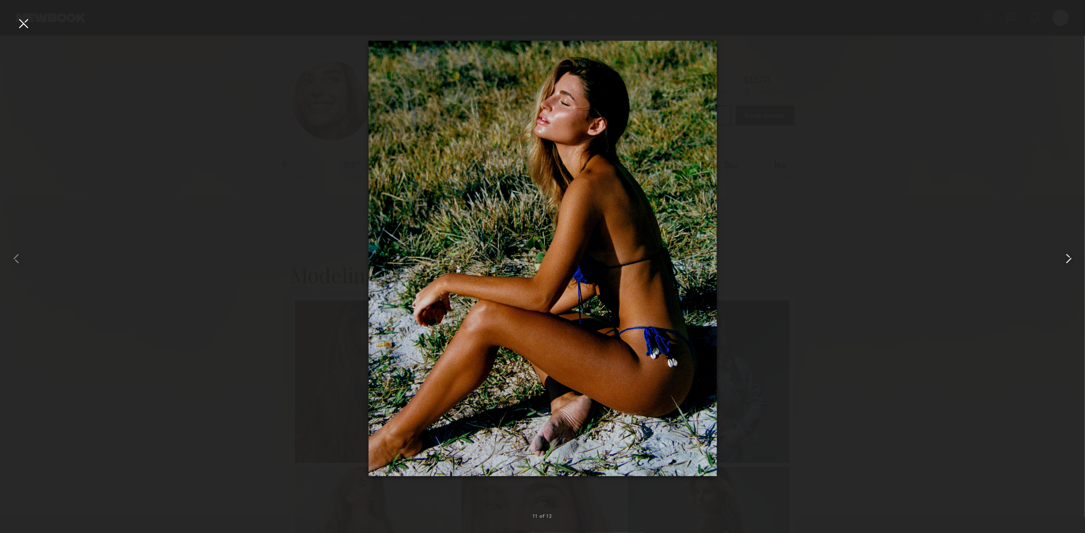
click at [1070, 256] on common-icon at bounding box center [1069, 258] width 16 height 16
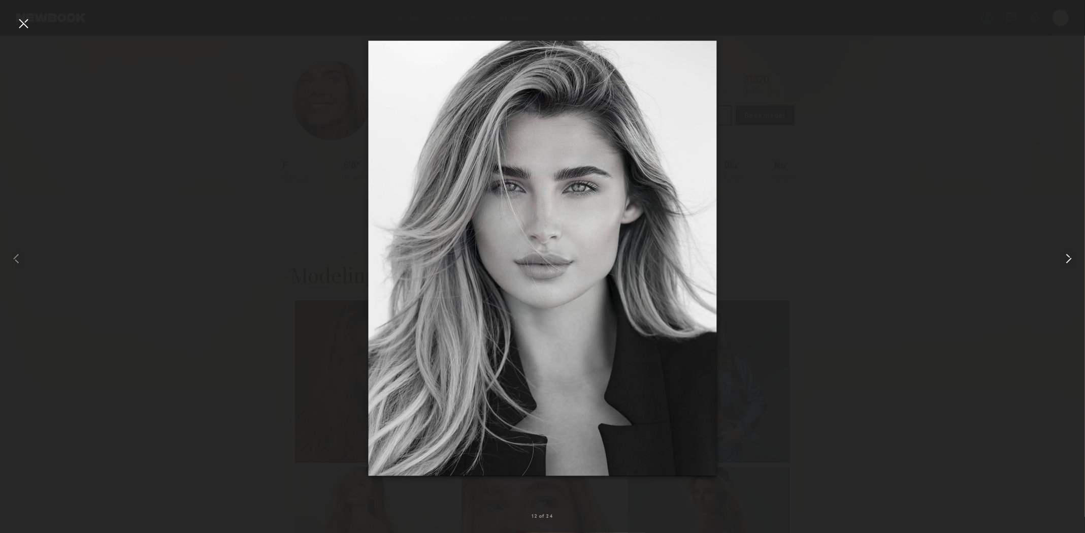
click at [1070, 256] on common-icon at bounding box center [1069, 258] width 16 height 16
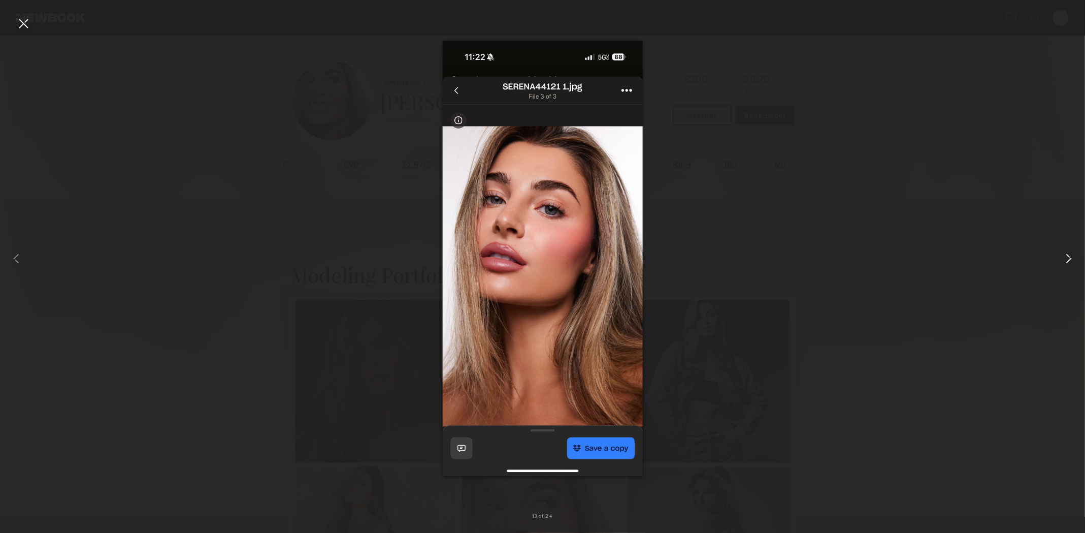
click at [1070, 259] on common-icon at bounding box center [1069, 258] width 16 height 16
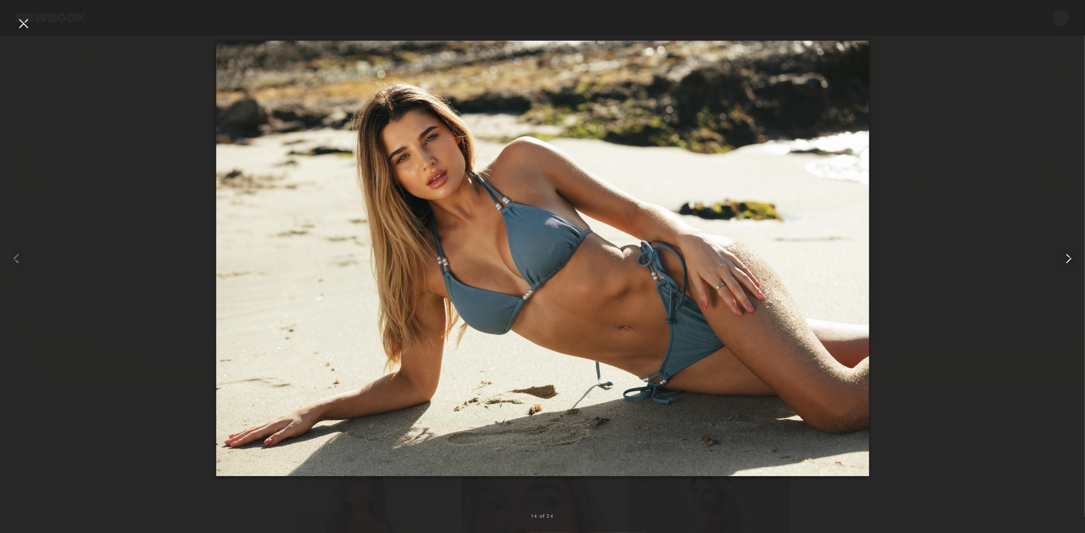
click at [1062, 260] on common-icon at bounding box center [1069, 258] width 16 height 16
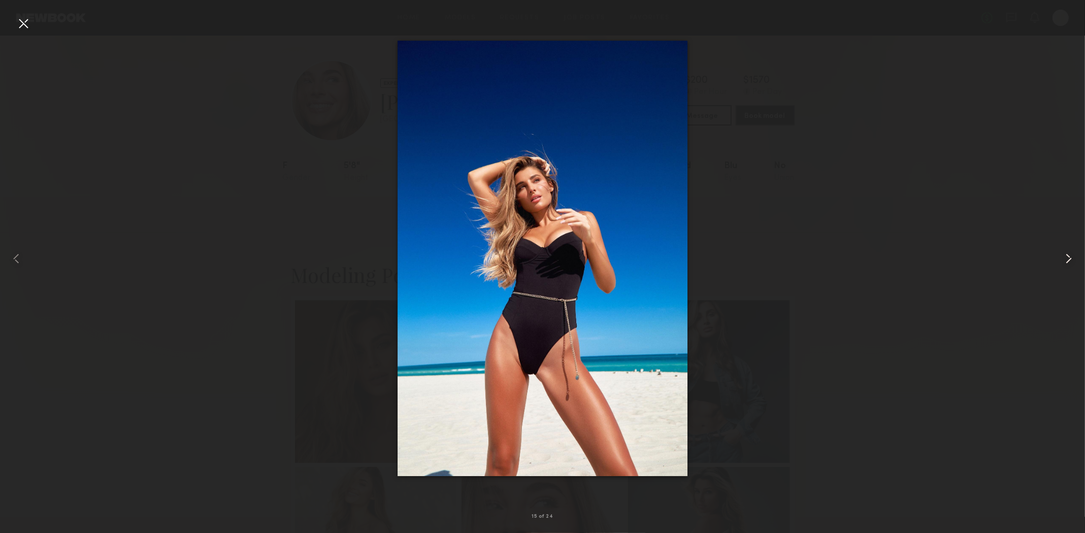
click at [1074, 258] on common-icon at bounding box center [1069, 258] width 16 height 16
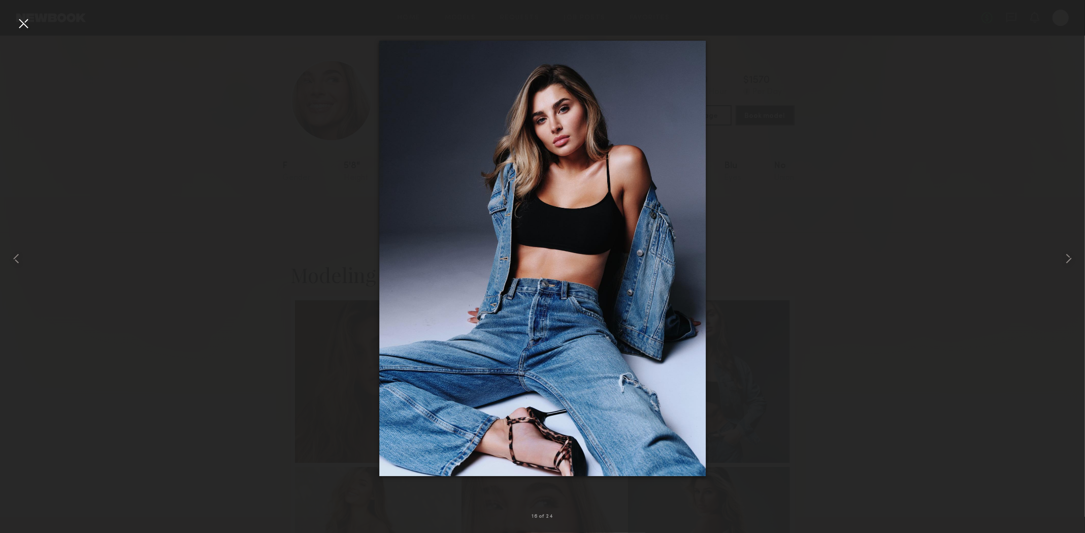
click at [23, 21] on div at bounding box center [23, 23] width 16 height 16
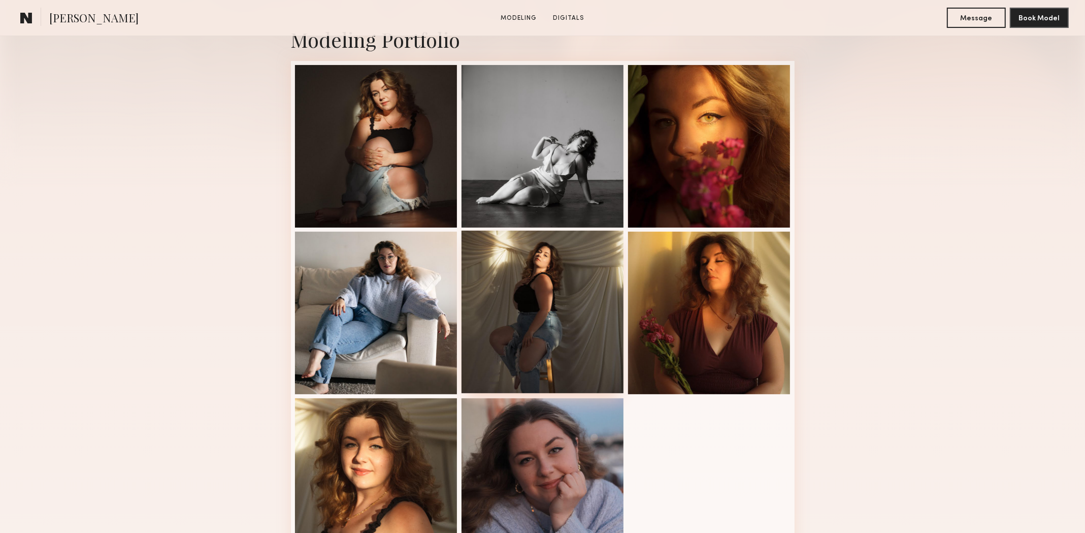
scroll to position [305, 0]
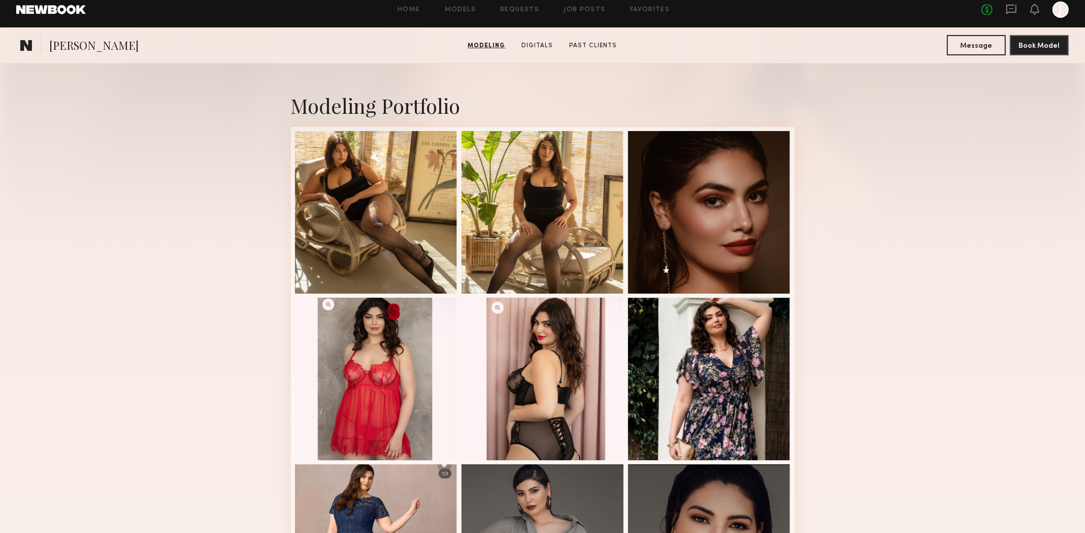
scroll to position [101, 0]
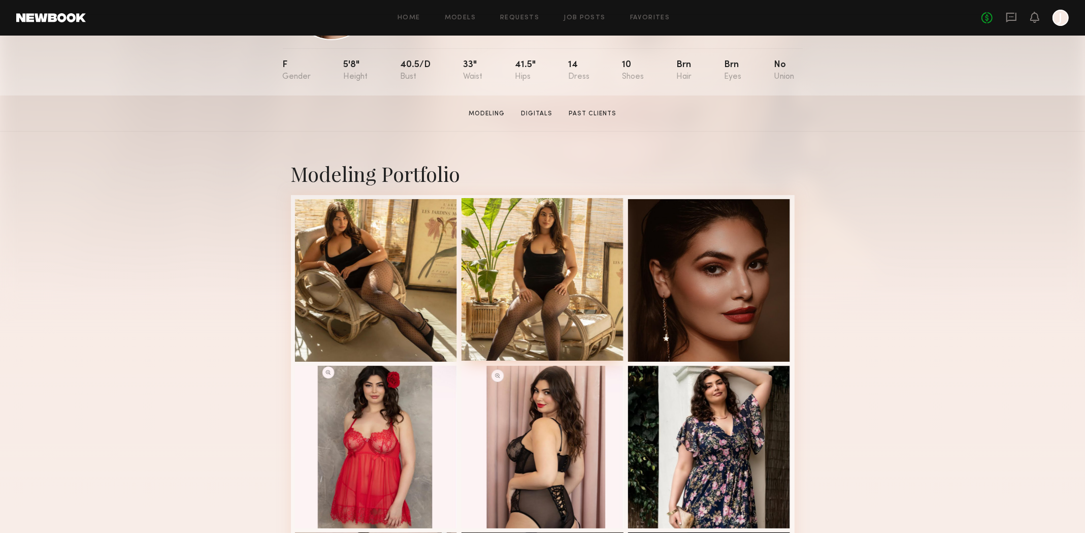
click at [557, 341] on div at bounding box center [543, 279] width 162 height 162
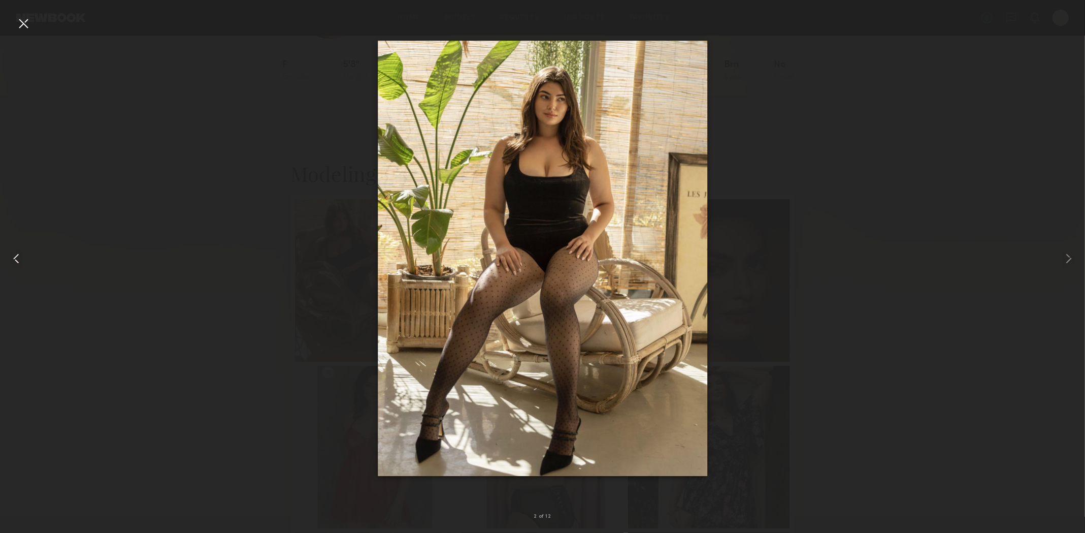
click at [17, 262] on common-icon at bounding box center [16, 258] width 16 height 16
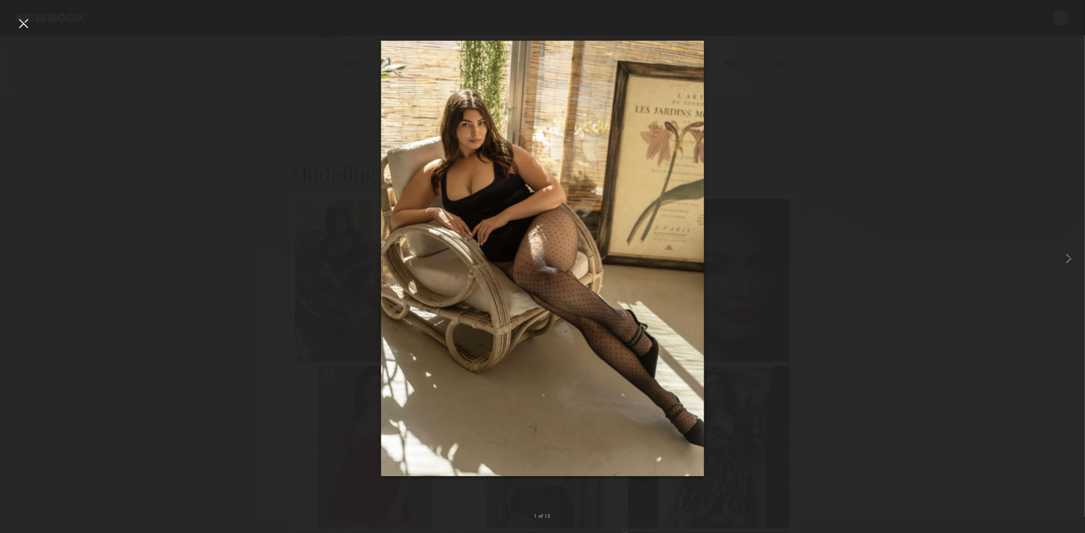
click at [26, 26] on div at bounding box center [23, 23] width 16 height 16
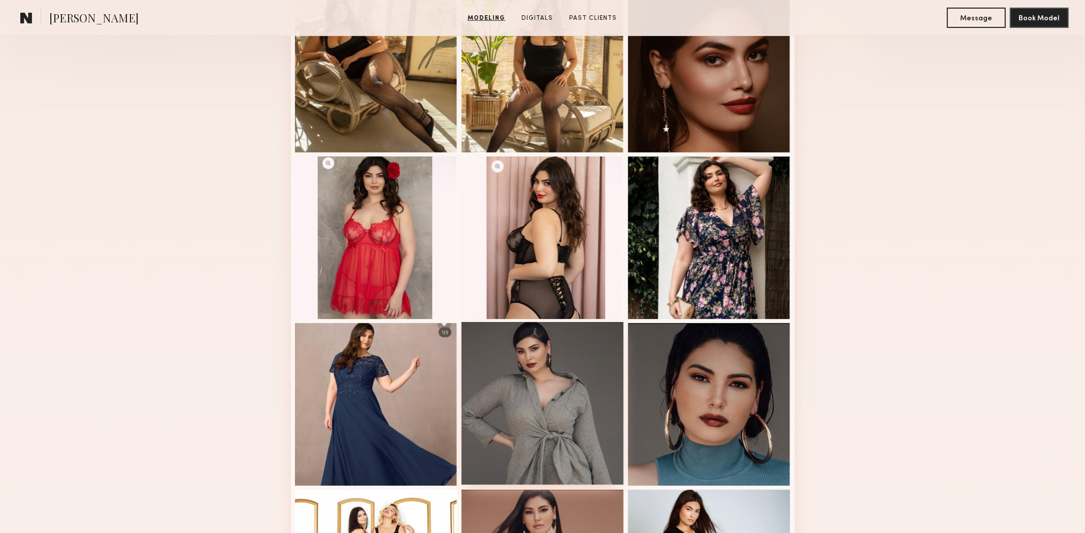
scroll to position [355, 0]
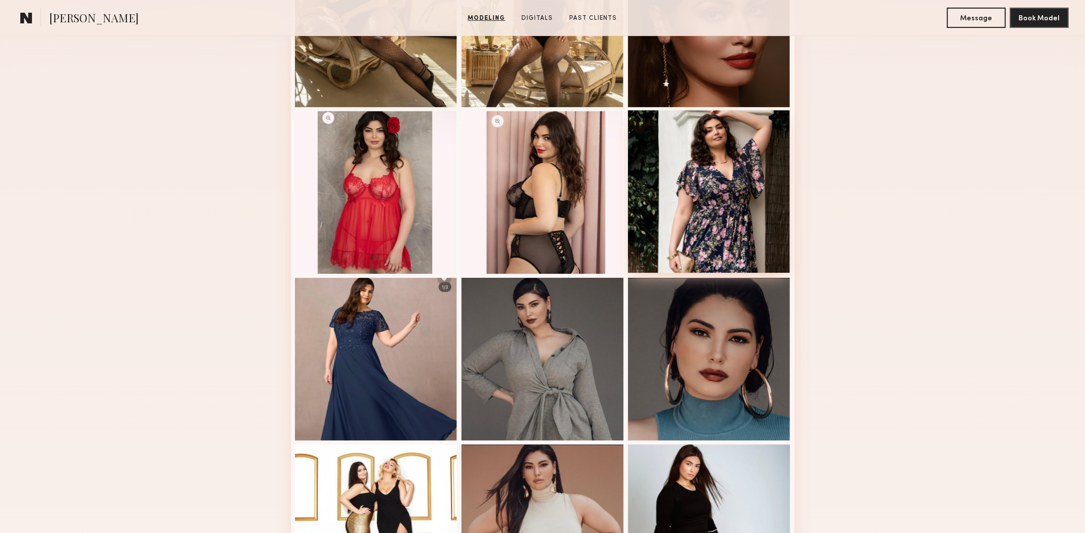
click at [710, 237] on div at bounding box center [709, 191] width 162 height 162
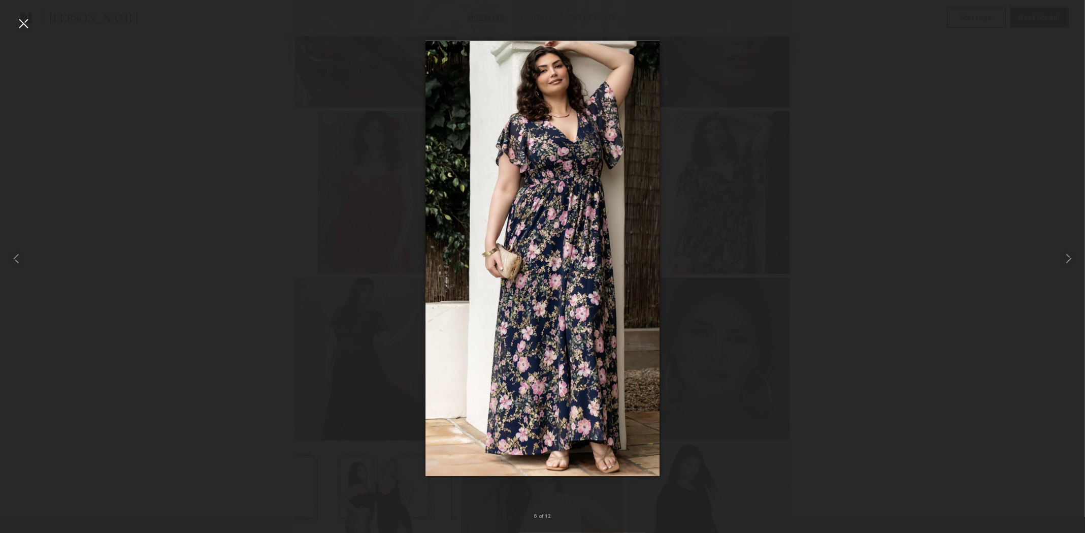
click at [22, 25] on div at bounding box center [23, 23] width 16 height 16
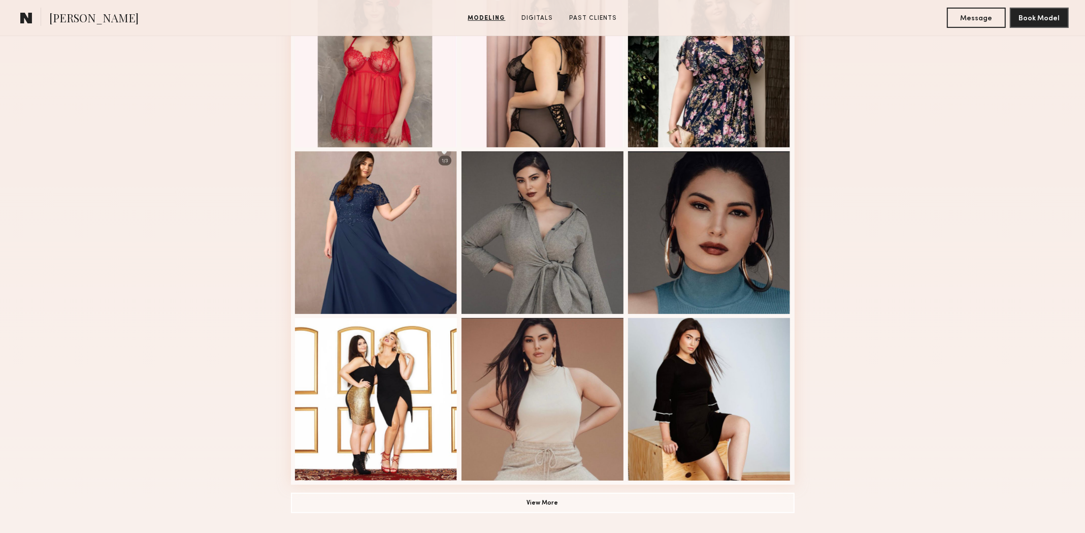
scroll to position [559, 0]
